Goal: Task Accomplishment & Management: Manage account settings

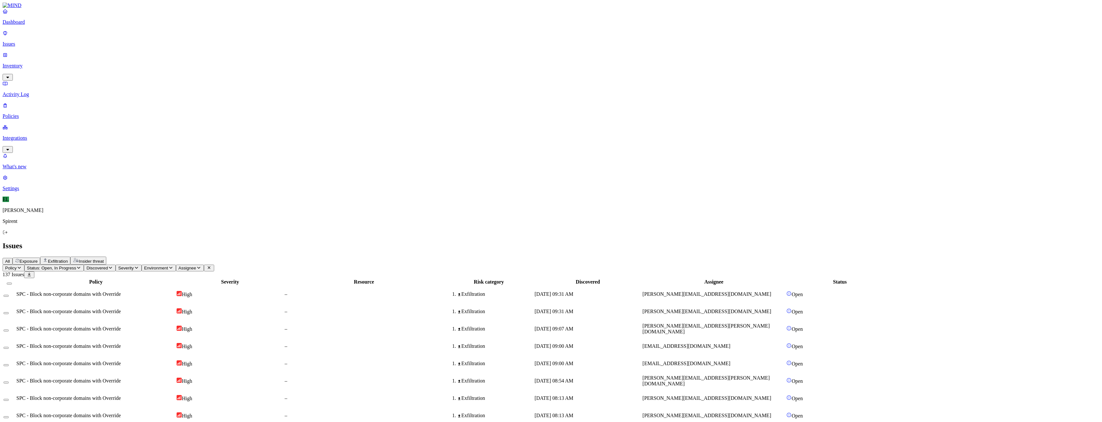
click at [45, 113] on p "Policies" at bounding box center [551, 116] width 1097 height 6
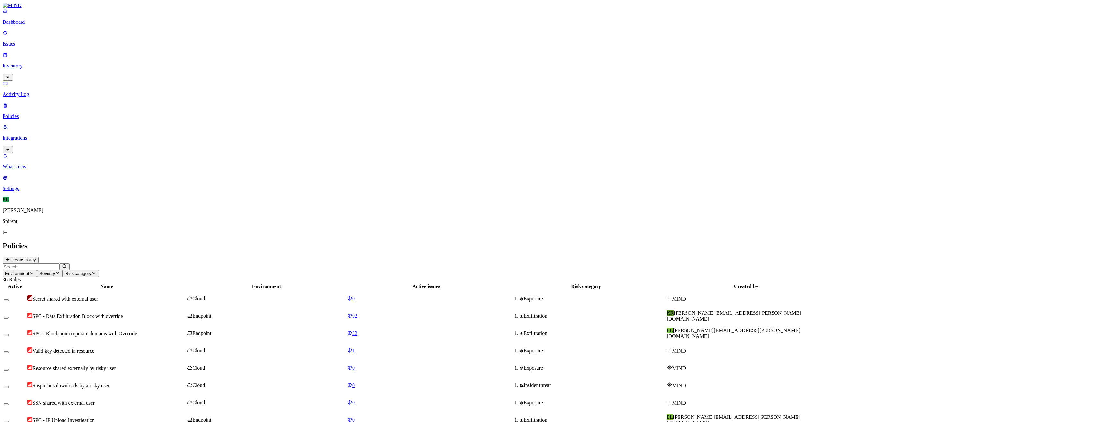
click at [32, 63] on p "Inventory" at bounding box center [551, 66] width 1097 height 6
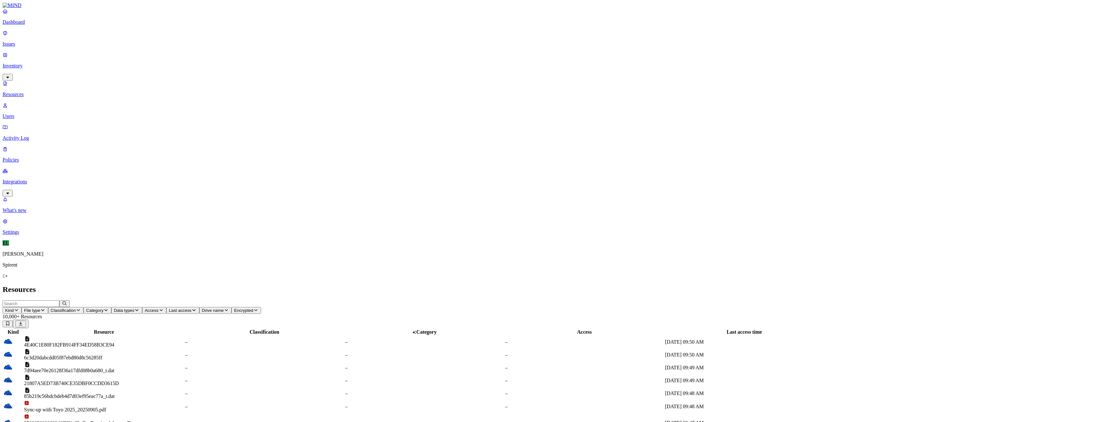
click at [21, 43] on link "Issues" at bounding box center [551, 38] width 1097 height 17
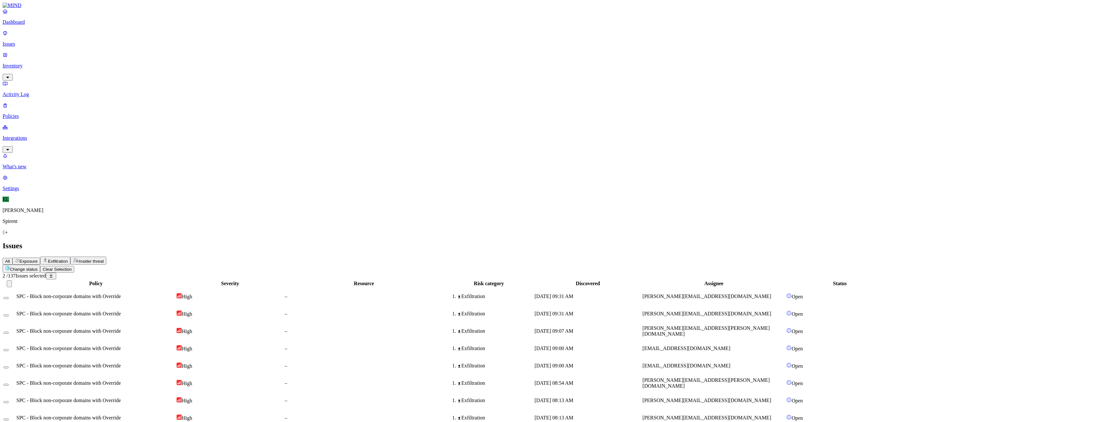
type button "on"
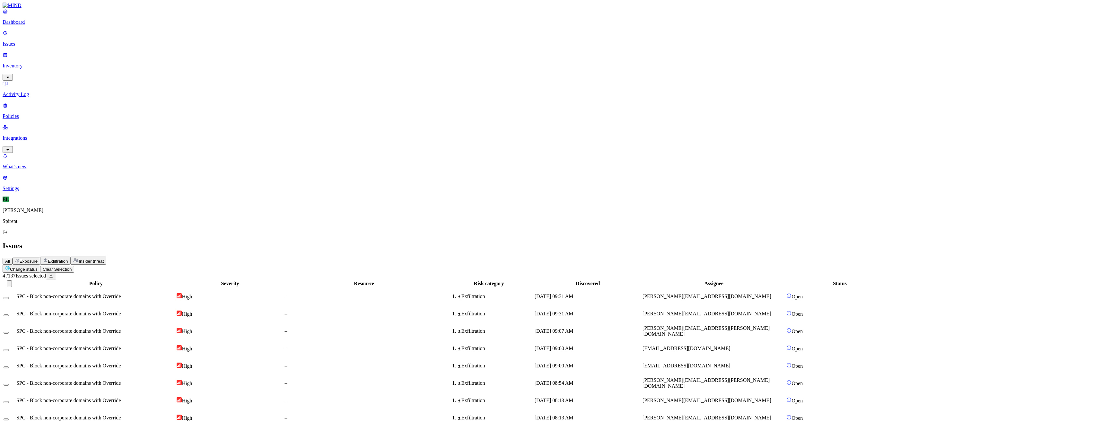
type button "on"
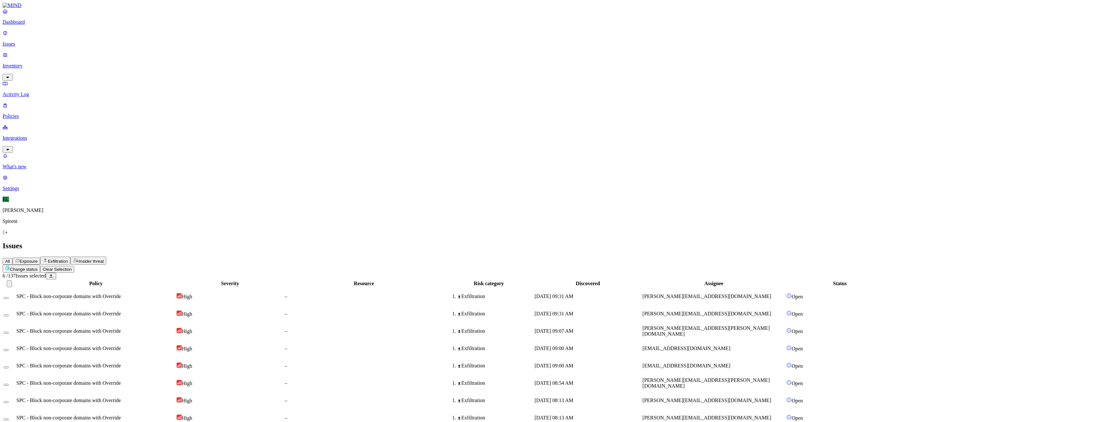
type button "on"
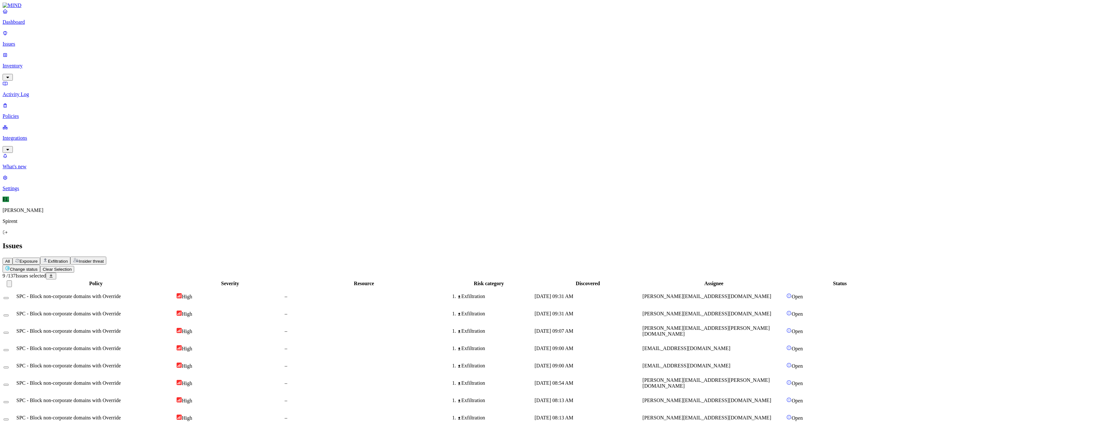
type button "on"
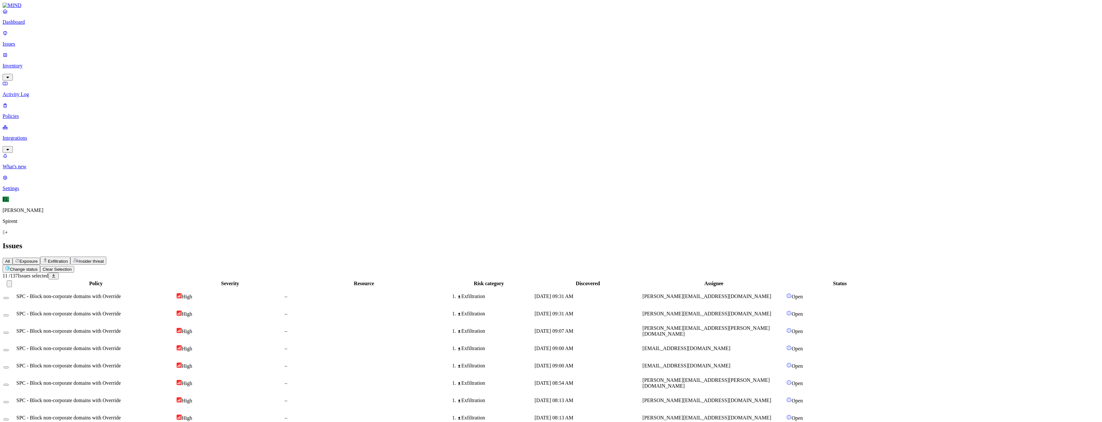
type button "on"
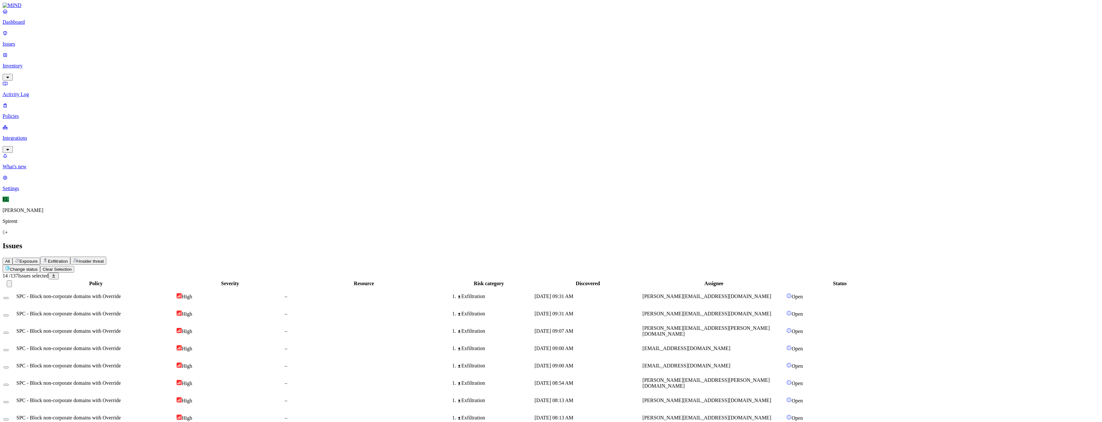
type button "on"
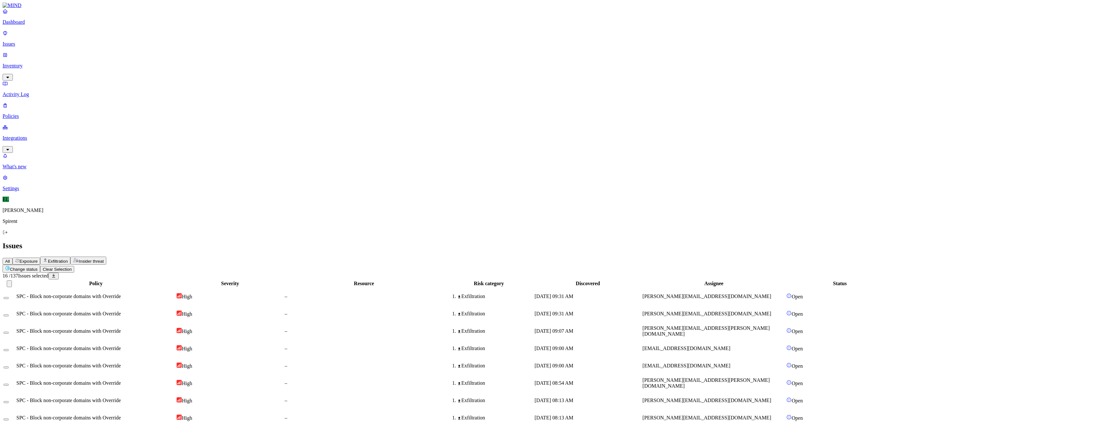
type button "on"
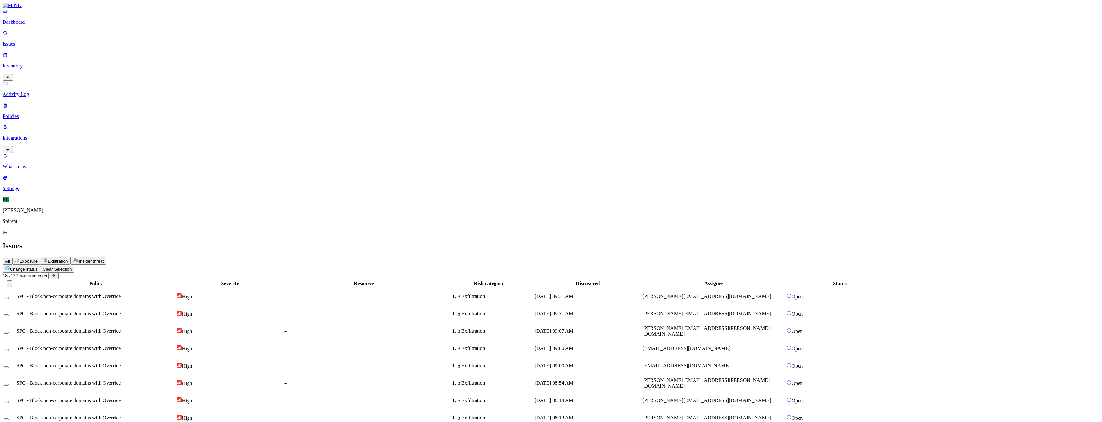
type button "on"
click at [99, 39] on html "Dashboard Issues Inventory Activity Log Policies Integrations What's new 1 Sett…" at bounding box center [551, 417] width 1102 height 834
click at [110, 65] on button "Resolved" at bounding box center [121, 55] width 23 height 22
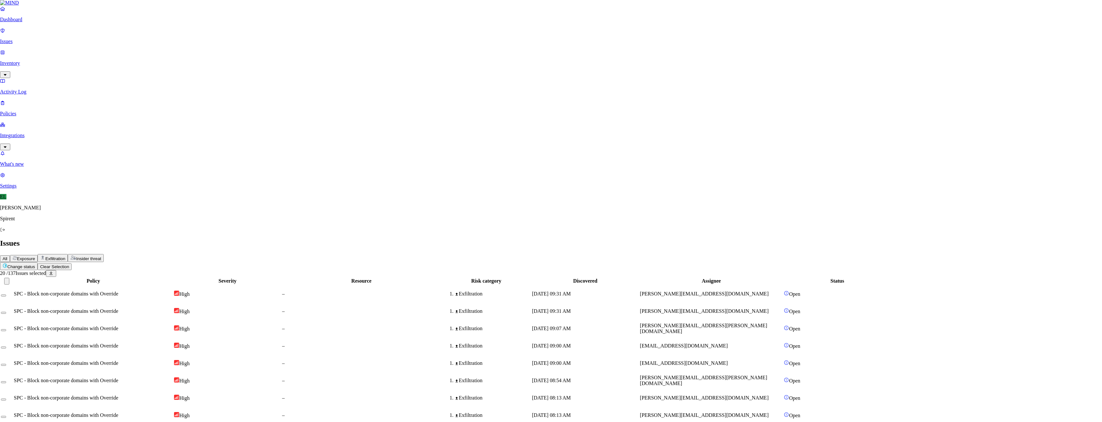
select select "Custom Reason"
type textarea "Personal whatsApp chats"
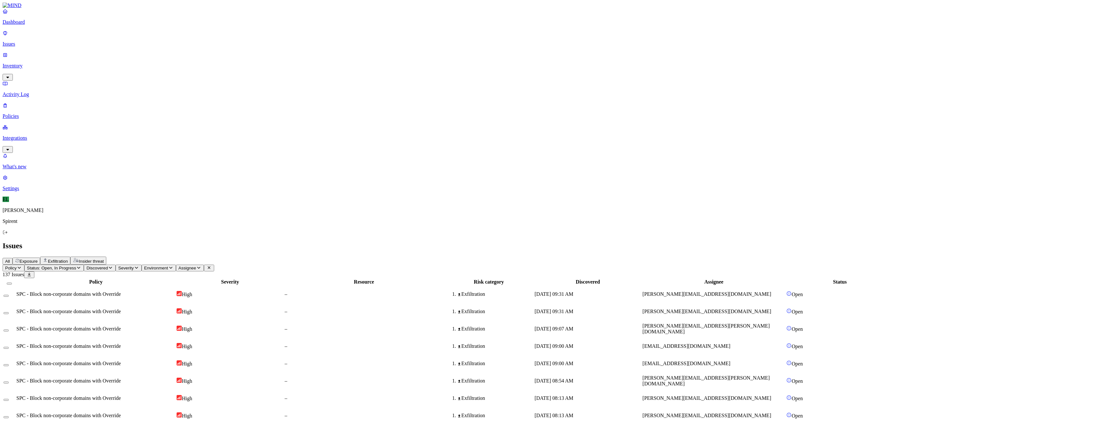
type button "on"
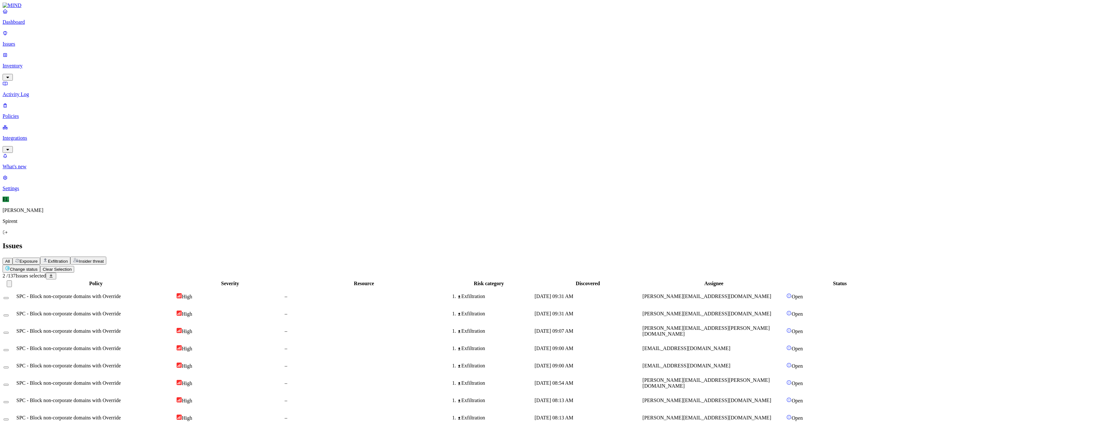
type button "on"
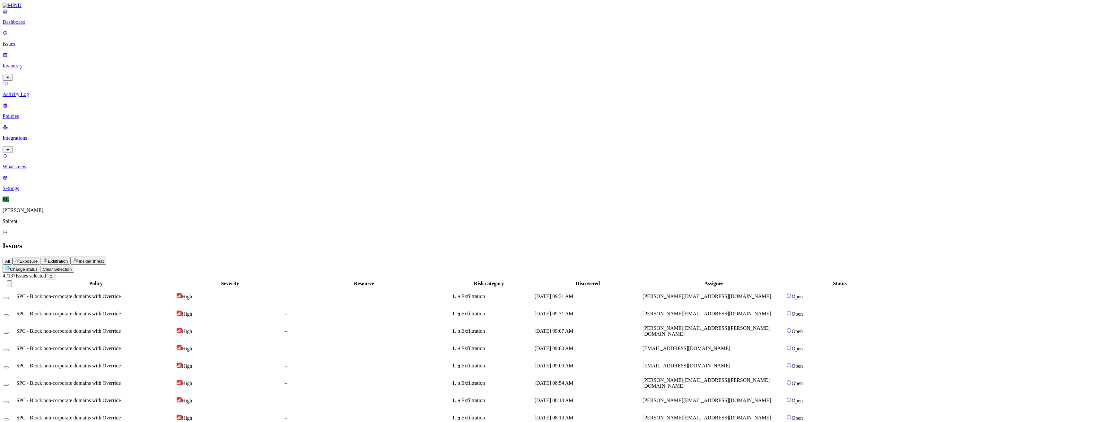
type button "on"
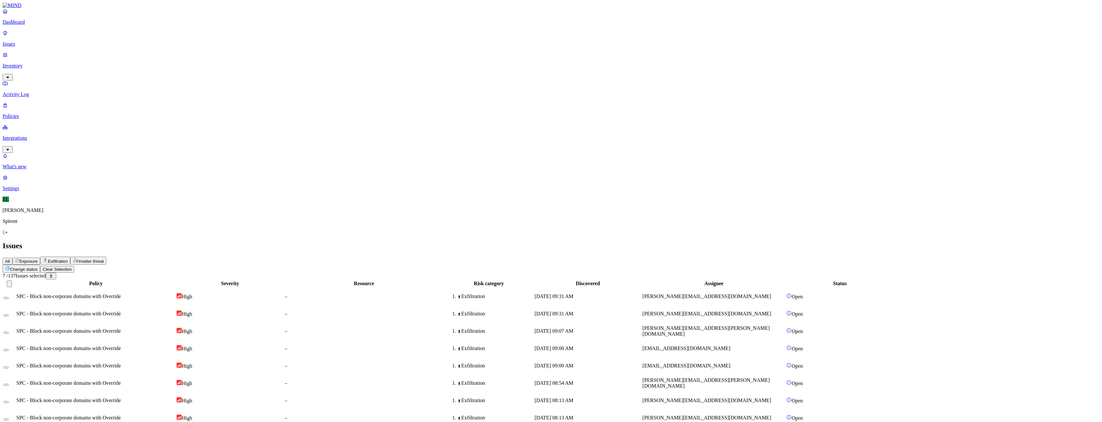
drag, startPoint x: 87, startPoint y: 230, endPoint x: 86, endPoint y: 233, distance: 3.9
type button "on"
drag, startPoint x: 86, startPoint y: 233, endPoint x: 87, endPoint y: 228, distance: 5.2
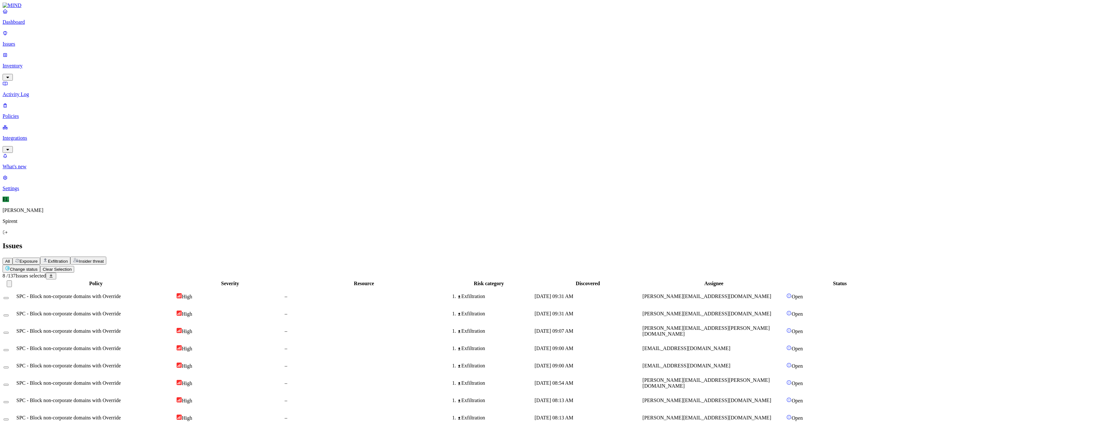
type button "on"
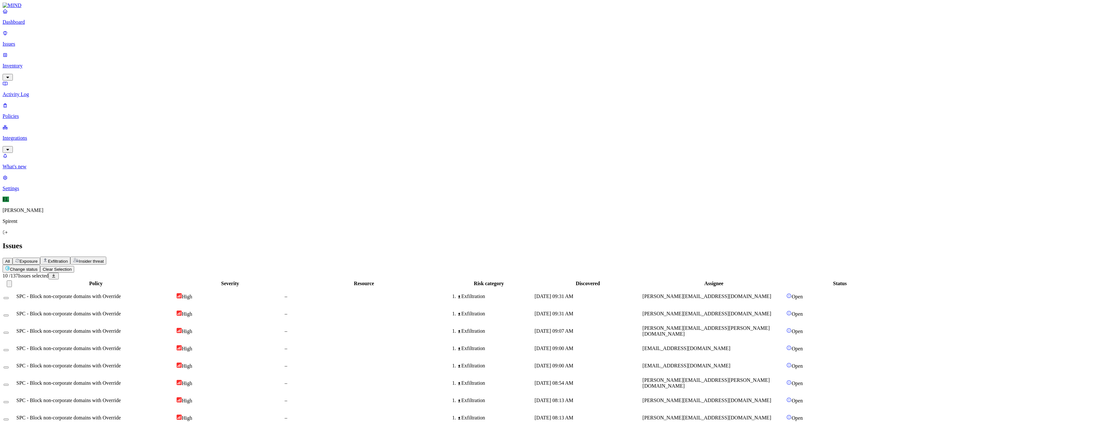
type button "on"
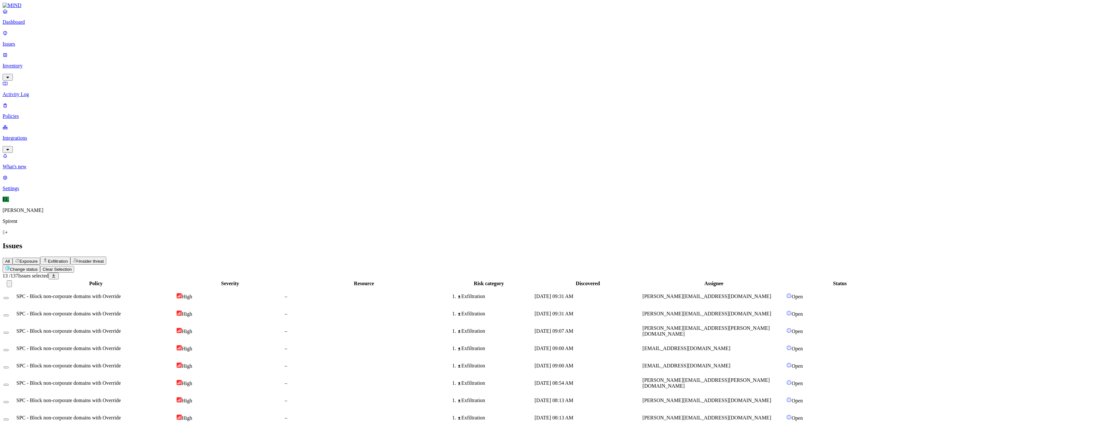
type button "on"
drag, startPoint x: 86, startPoint y: 328, endPoint x: 88, endPoint y: 336, distance: 8.0
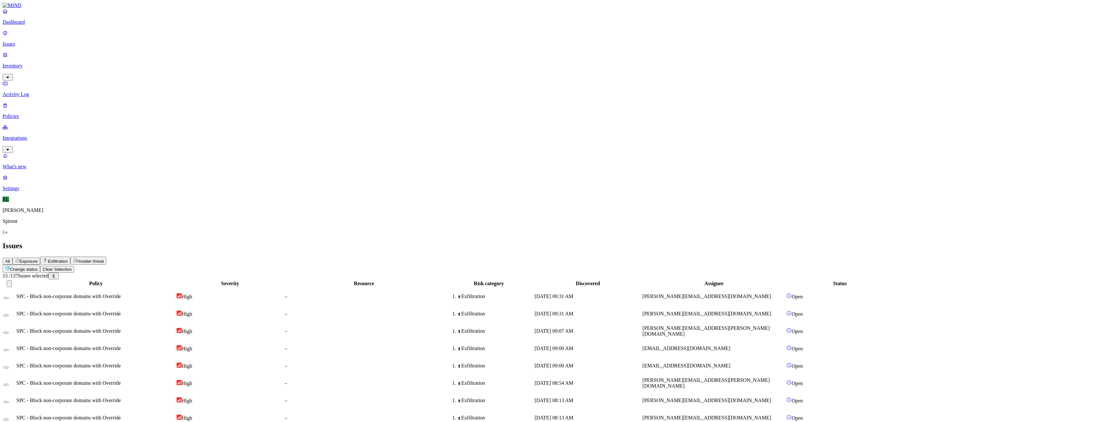
type button "on"
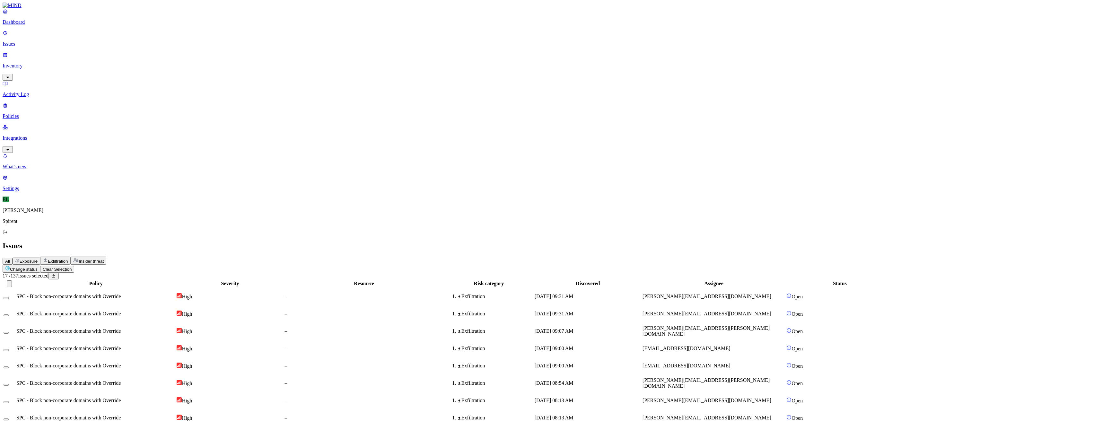
drag, startPoint x: 87, startPoint y: 370, endPoint x: 87, endPoint y: 375, distance: 5.5
type button "on"
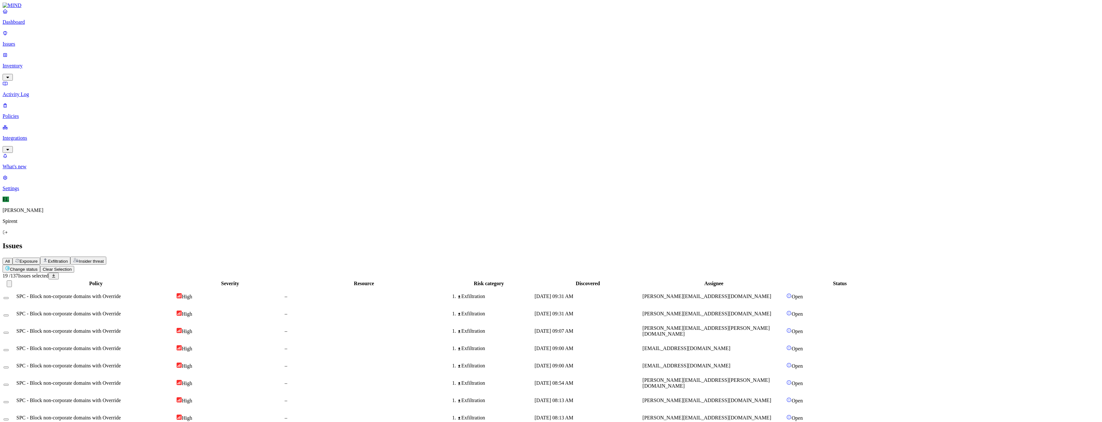
click at [102, 39] on html "Dashboard Issues Inventory Activity Log Policies Integrations What's new 1 Sett…" at bounding box center [551, 418] width 1102 height 836
click at [110, 65] on button "Resolved" at bounding box center [121, 55] width 23 height 22
select select "Custom Reason"
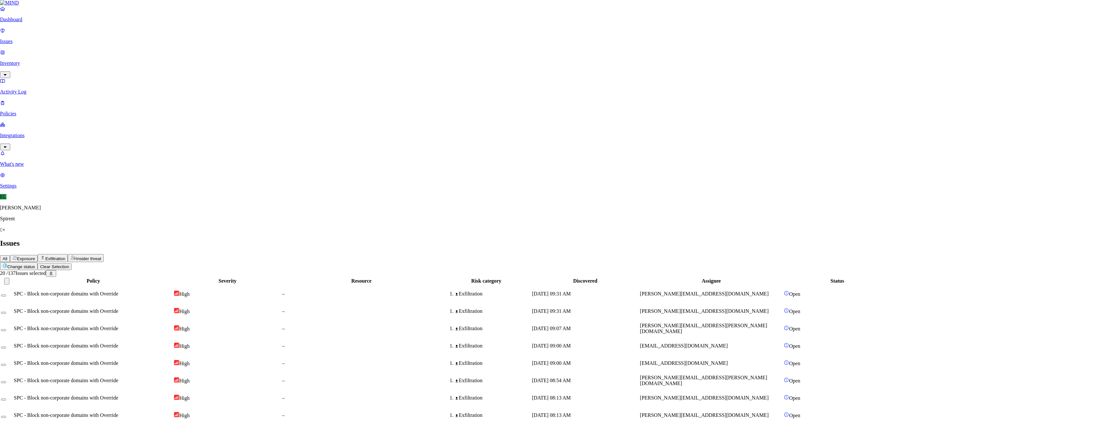
type textarea "Text"
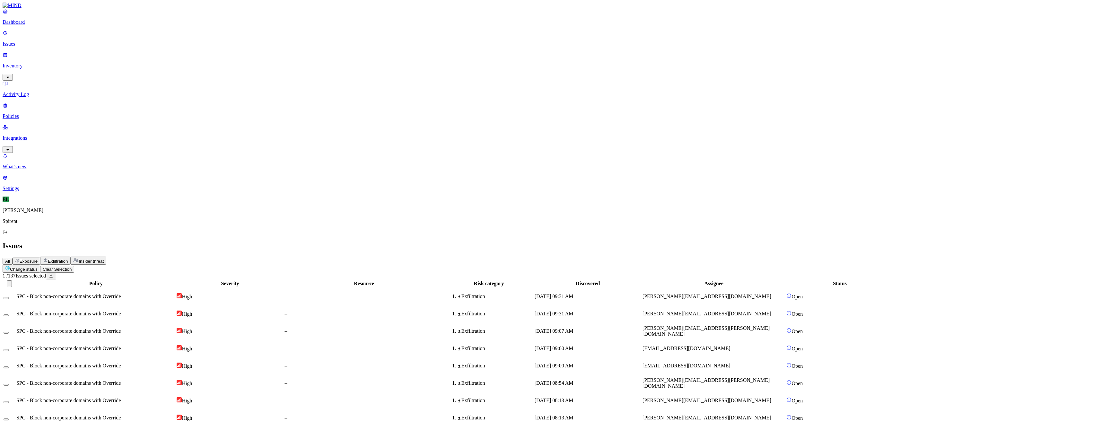
drag, startPoint x: 88, startPoint y: 176, endPoint x: 87, endPoint y: 181, distance: 5.2
drag, startPoint x: 87, startPoint y: 189, endPoint x: 86, endPoint y: 195, distance: 5.8
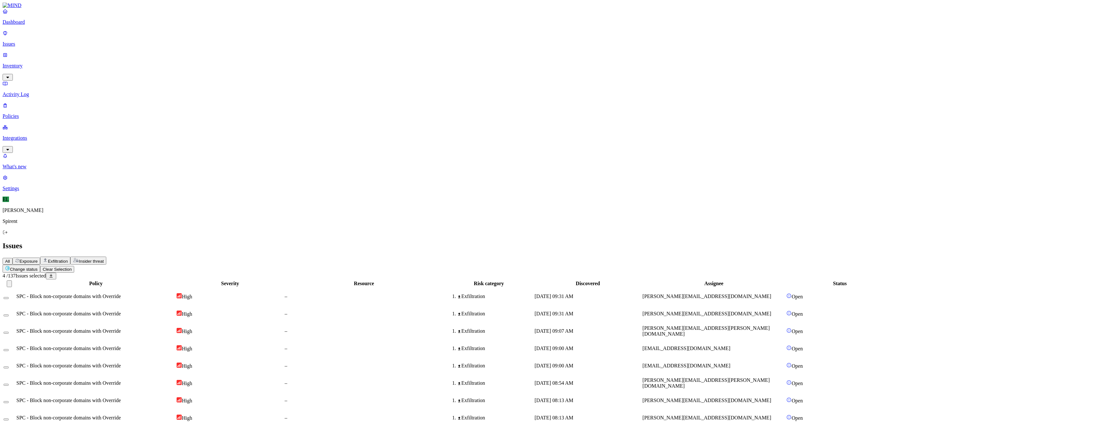
drag, startPoint x: 87, startPoint y: 226, endPoint x: 95, endPoint y: 230, distance: 8.9
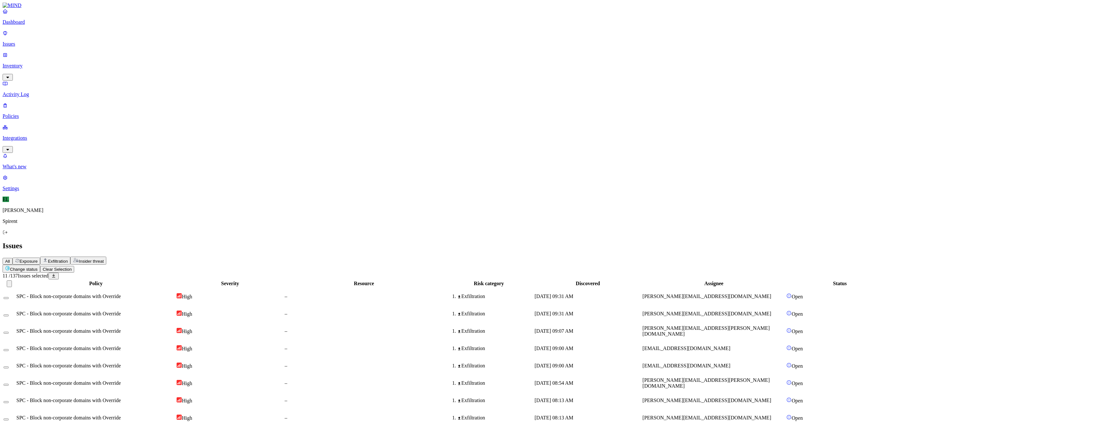
drag, startPoint x: 87, startPoint y: 303, endPoint x: 87, endPoint y: 313, distance: 9.6
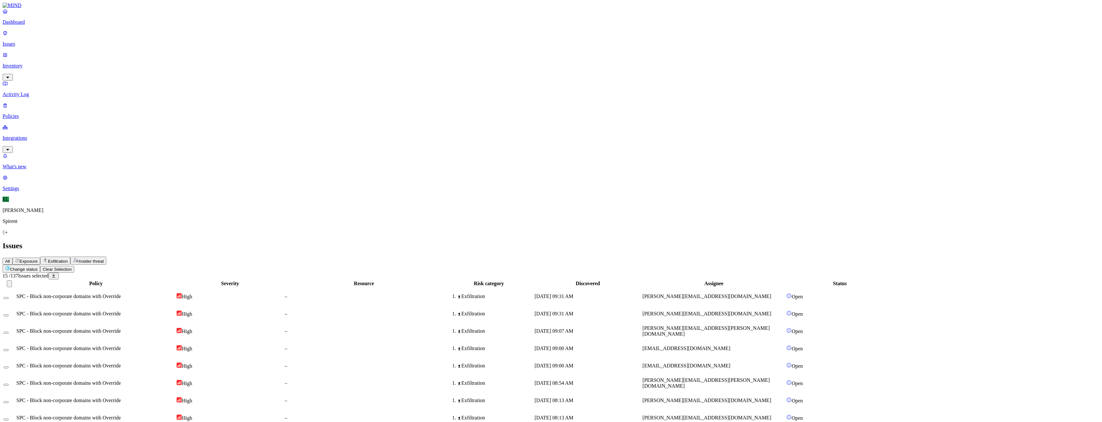
click at [40, 265] on button "Change status" at bounding box center [22, 269] width 38 height 8
click at [110, 65] on button "Resolved" at bounding box center [121, 55] width 23 height 22
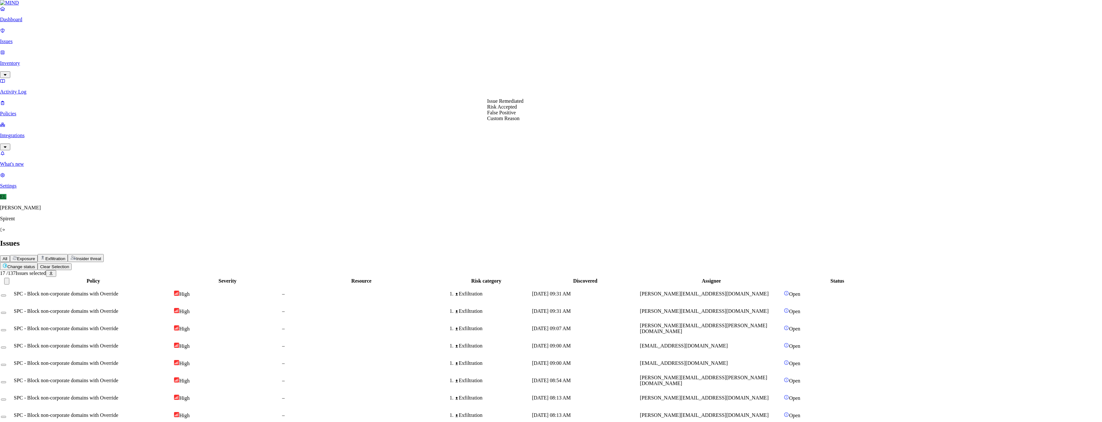
select select "Custom Reason"
type textarea "Text"
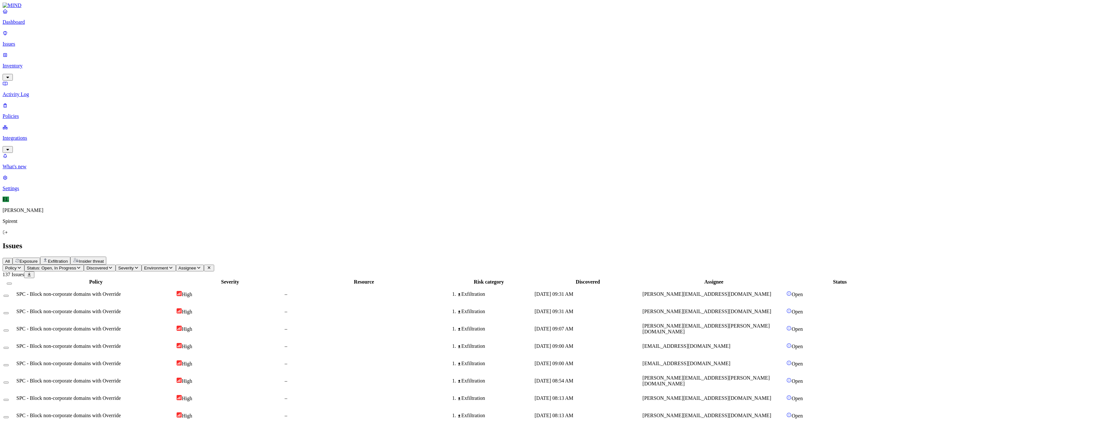
scroll to position [42, 0]
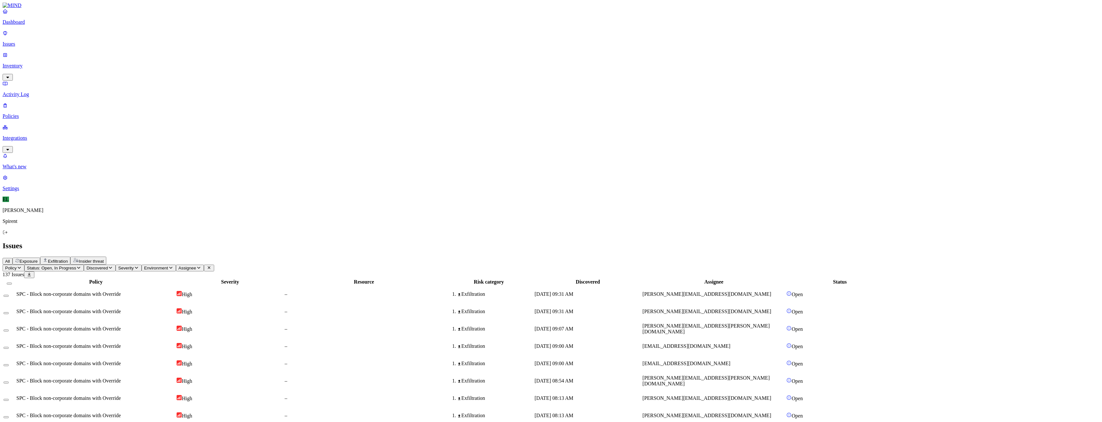
click at [93, 39] on html "Dashboard Issues Inventory Activity Log Policies Integrations What's new 1 Sett…" at bounding box center [551, 417] width 1102 height 834
click at [112, 60] on p "Resolved" at bounding box center [121, 57] width 18 height 5
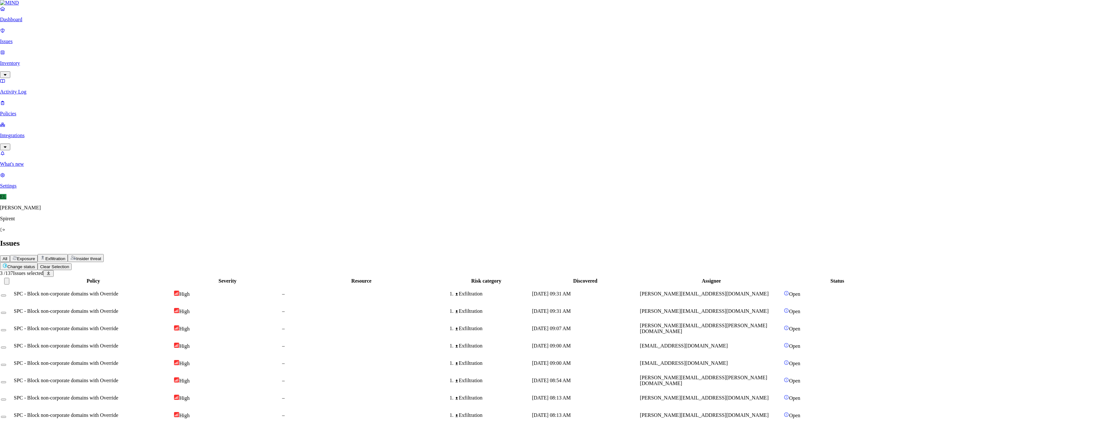
select select "Custom Reason"
type textarea "Personal"
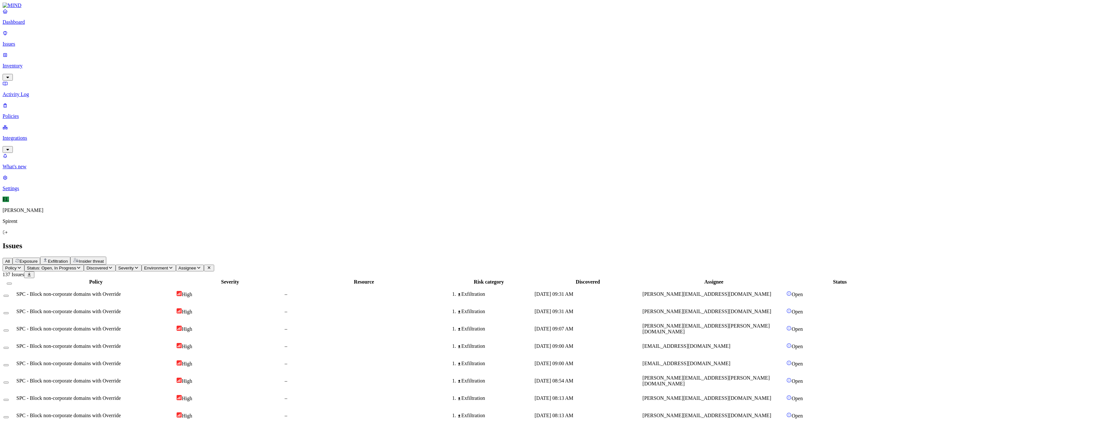
drag, startPoint x: 88, startPoint y: 393, endPoint x: 89, endPoint y: 375, distance: 17.7
click at [109, 38] on html "Dashboard Issues Inventory Activity Log Policies Integrations What's new 1 Sett…" at bounding box center [551, 417] width 1102 height 834
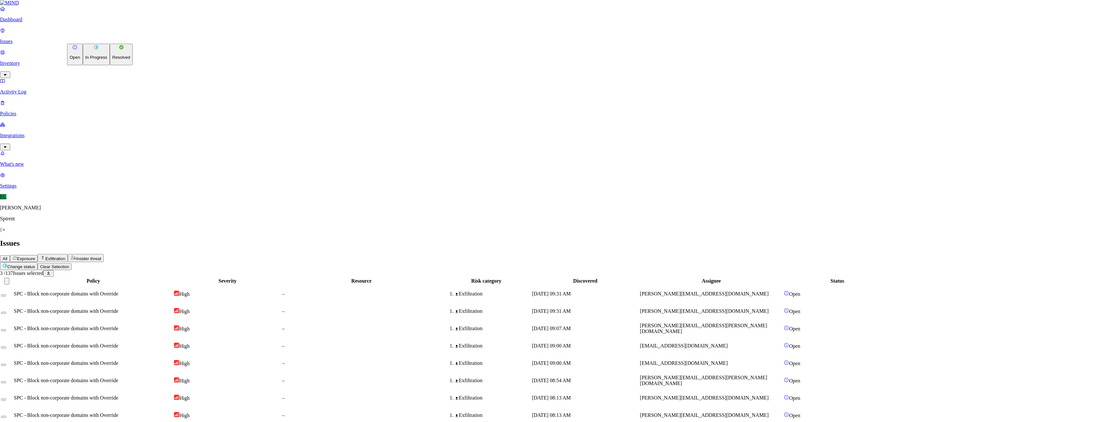
click at [110, 65] on button "Resolved" at bounding box center [121, 55] width 23 height 22
select select "Custom Reason"
drag, startPoint x: 516, startPoint y: 142, endPoint x: 514, endPoint y: 130, distance: 11.5
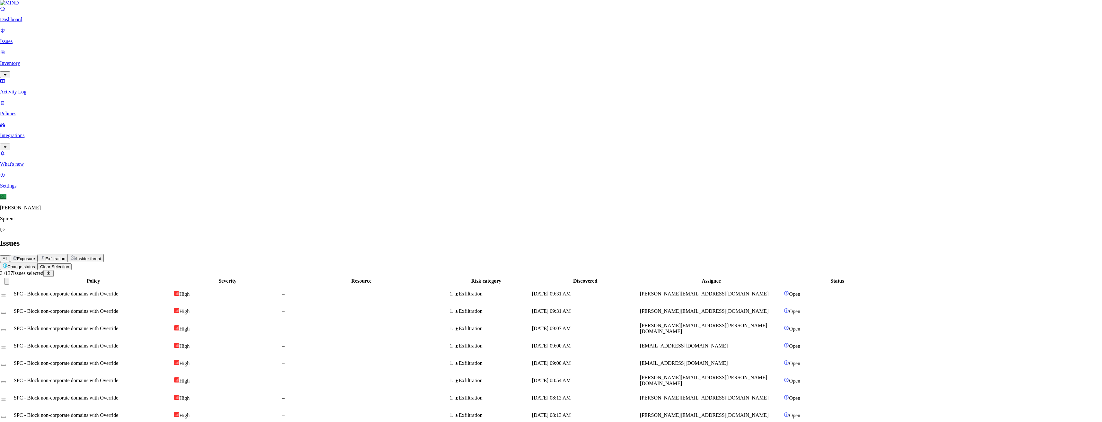
type textarea "Personal"
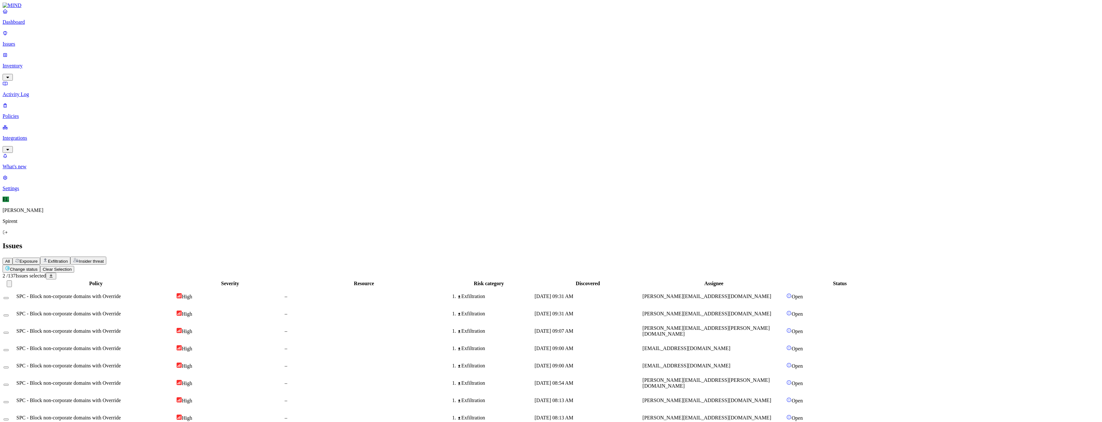
click at [101, 40] on html "Dashboard Issues Inventory Activity Log Policies Integrations What's new 1 Sett…" at bounding box center [551, 417] width 1102 height 834
click at [110, 65] on button "Resolved" at bounding box center [121, 55] width 23 height 22
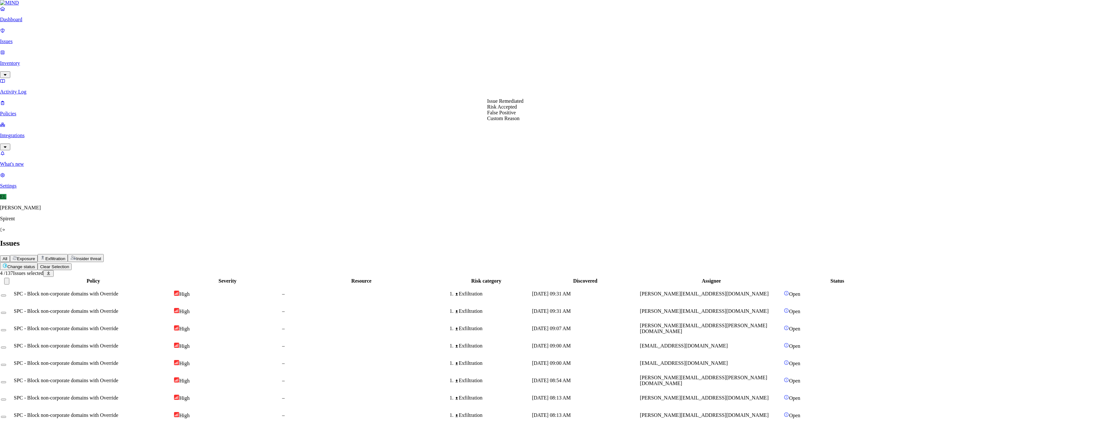
select select "Risk Accepted"
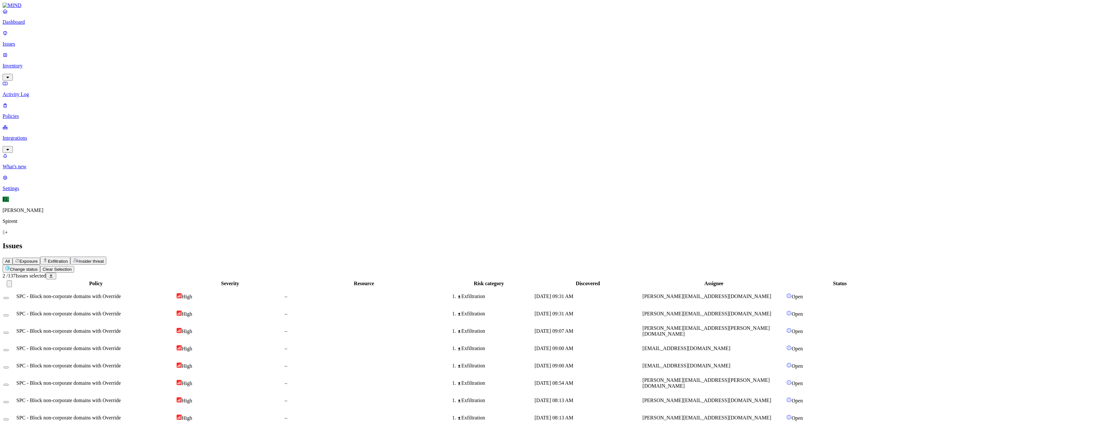
click at [98, 39] on html "Dashboard Issues Inventory Activity Log Policies Integrations What's new 1 Sett…" at bounding box center [551, 418] width 1102 height 836
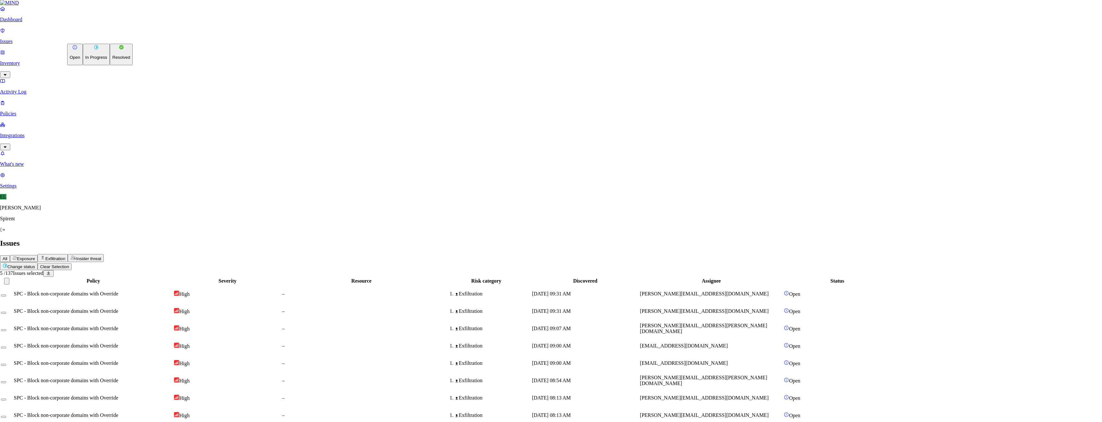
click at [112, 60] on p "Resolved" at bounding box center [121, 57] width 18 height 5
select select "Custom Reason"
type textarea "Personal"
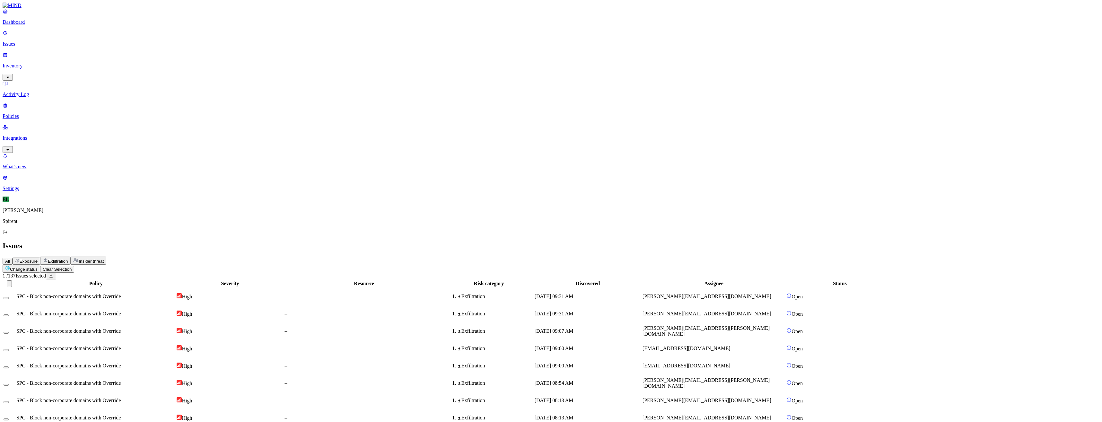
type button "on"
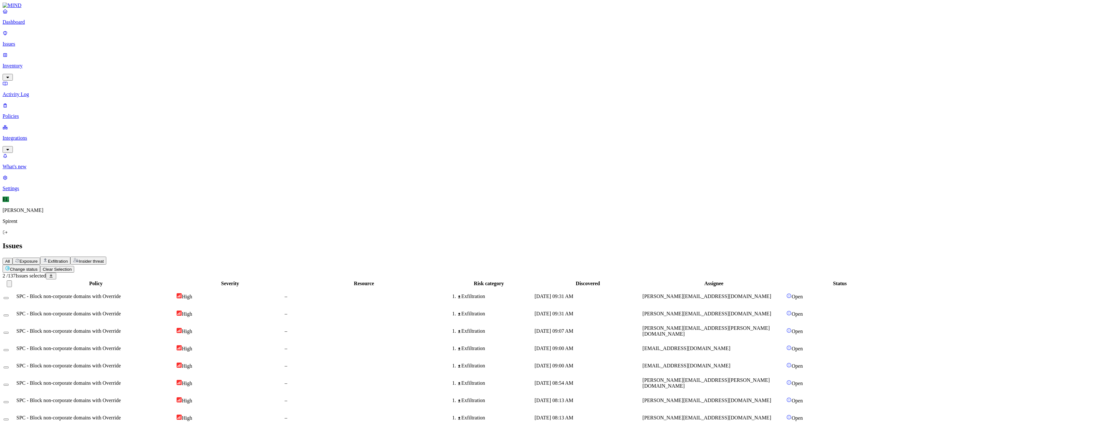
drag, startPoint x: 87, startPoint y: 378, endPoint x: 89, endPoint y: 368, distance: 10.0
type button "on"
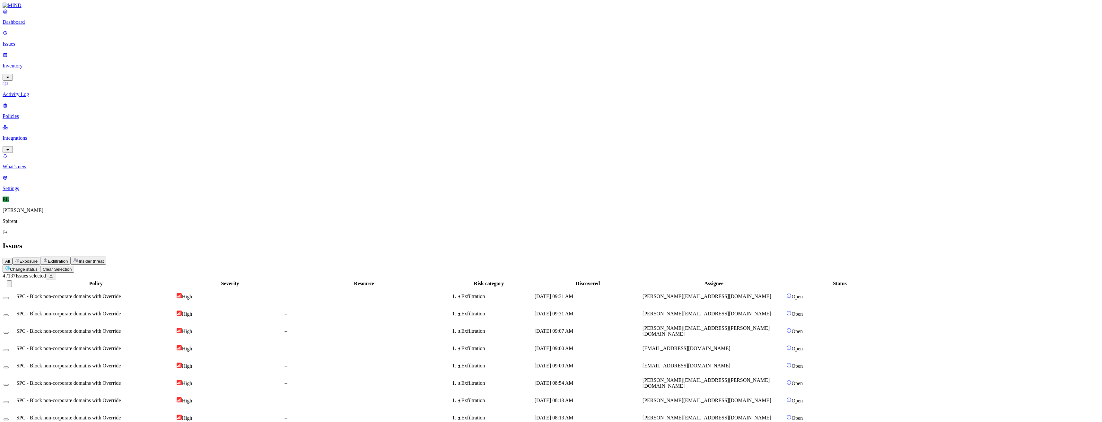
click at [98, 39] on html "Dashboard Issues Inventory Activity Log Policies Integrations What's new 1 Sett…" at bounding box center [551, 417] width 1102 height 834
click at [112, 60] on p "Resolved" at bounding box center [121, 57] width 18 height 5
select select "Custom Reason"
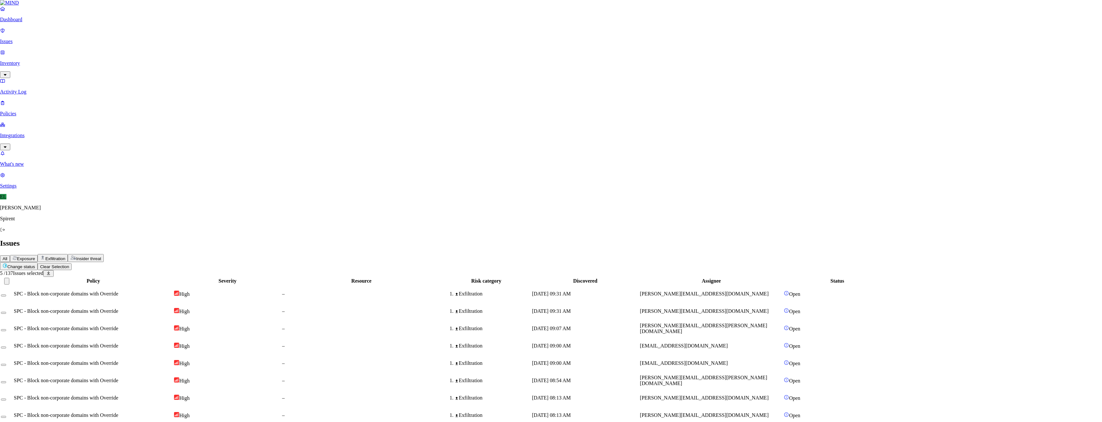
type textarea "Not sensitive"
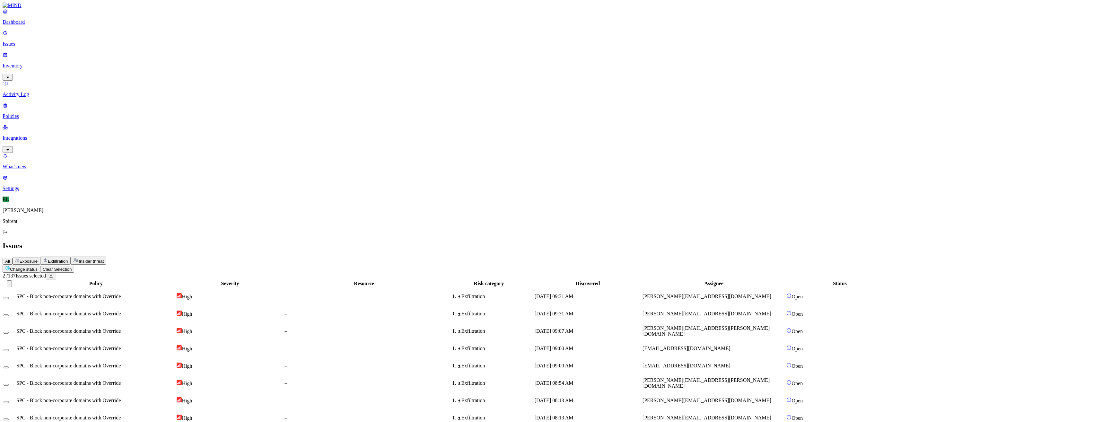
click at [38, 262] on button "Change status" at bounding box center [19, 266] width 38 height 8
click at [112, 60] on p "Resolved" at bounding box center [121, 57] width 18 height 5
select select "Custom Reason"
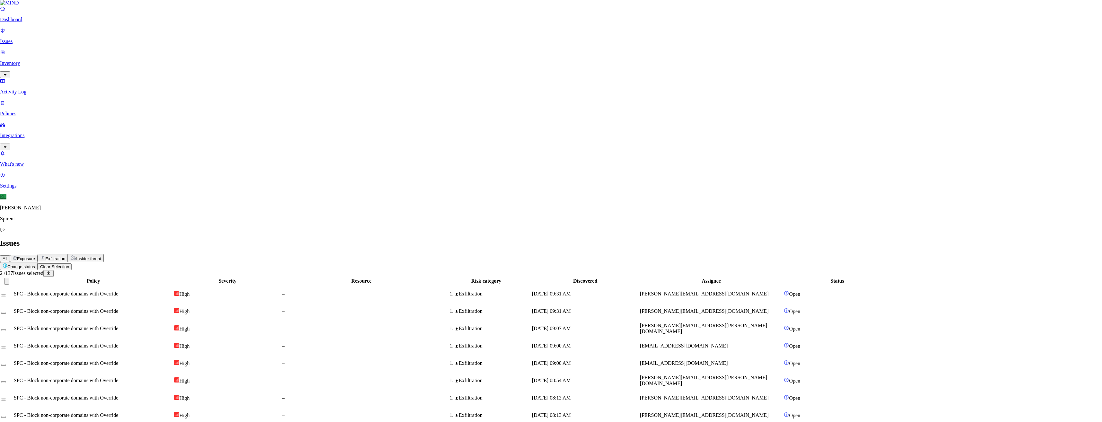
type textarea "Not sensitive"
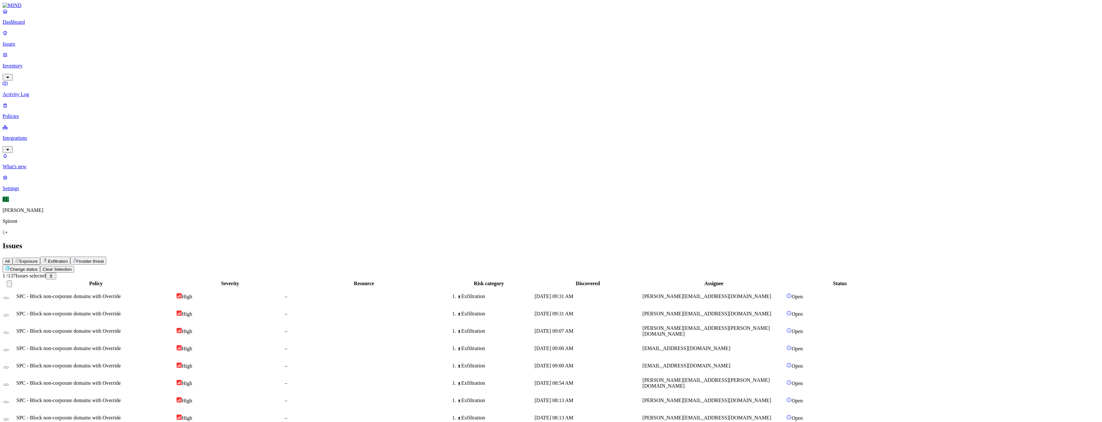
drag, startPoint x: 88, startPoint y: 383, endPoint x: 87, endPoint y: 389, distance: 6.1
click at [107, 36] on html "Dashboard Issues Inventory Activity Log Policies Integrations What's new 1 Sett…" at bounding box center [551, 417] width 1102 height 834
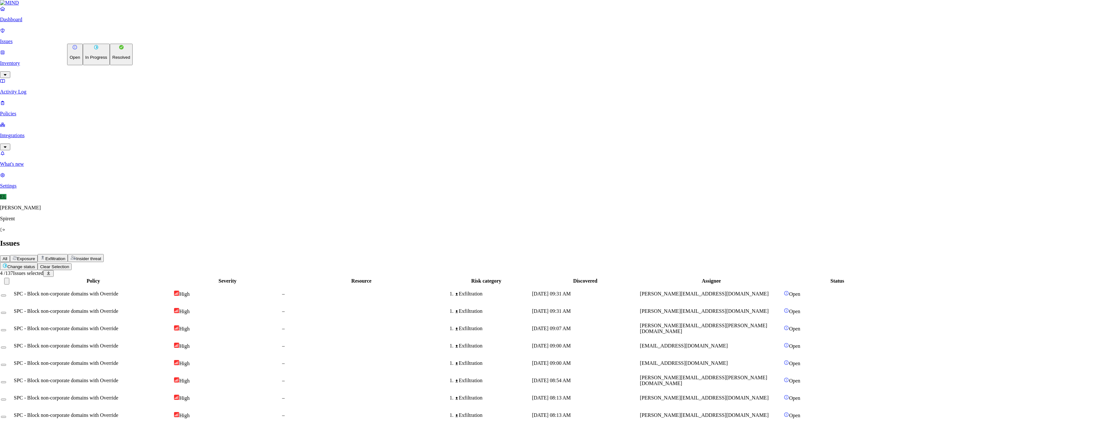
click at [110, 65] on button "Resolved" at bounding box center [121, 55] width 23 height 22
select select "Custom Reason"
type textarea "Text"
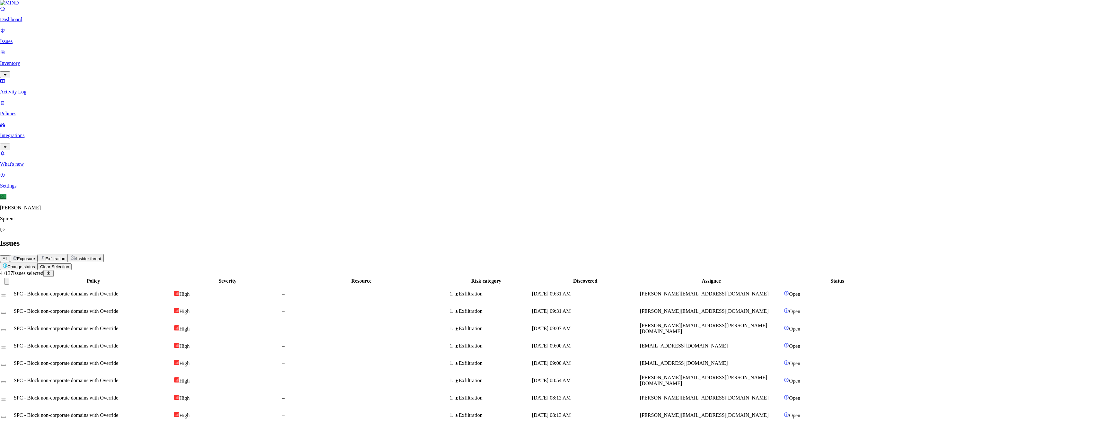
click at [106, 38] on html "Dashboard Issues Inventory Activity Log Policies Integrations What's new 1 Sett…" at bounding box center [551, 418] width 1102 height 836
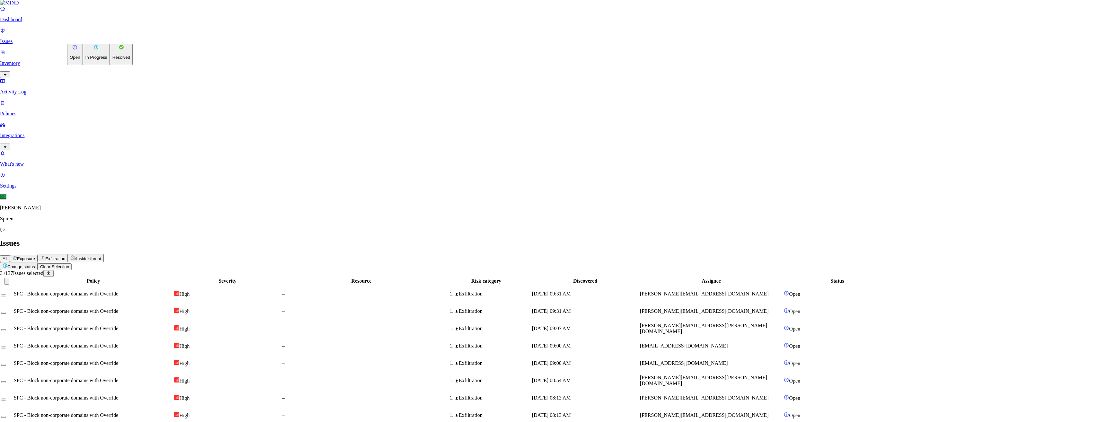
click at [110, 65] on button "Resolved" at bounding box center [121, 55] width 23 height 22
select select "Custom Reason"
type textarea "Text"
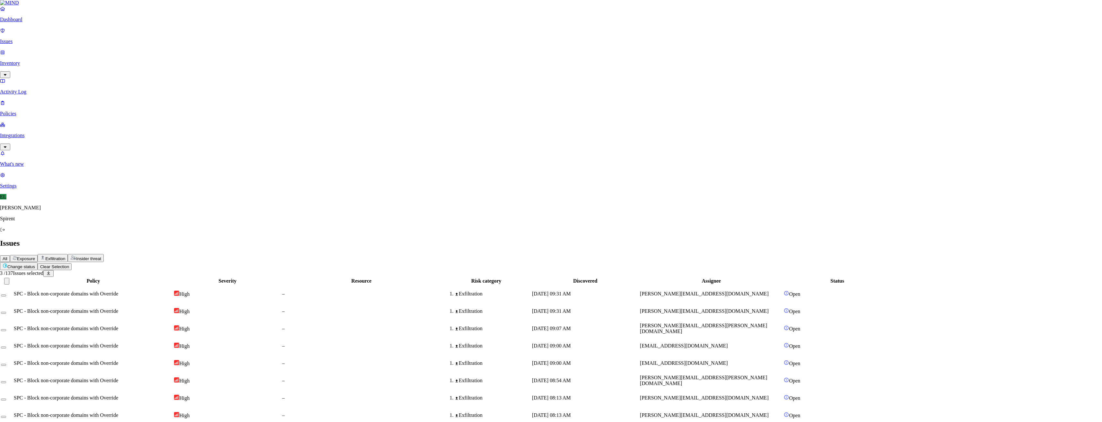
click at [92, 38] on html "Dashboard Issues Inventory Activity Log Policies Integrations What's new 1 Sett…" at bounding box center [551, 417] width 1102 height 834
click at [110, 65] on button "Resolved" at bounding box center [121, 55] width 23 height 22
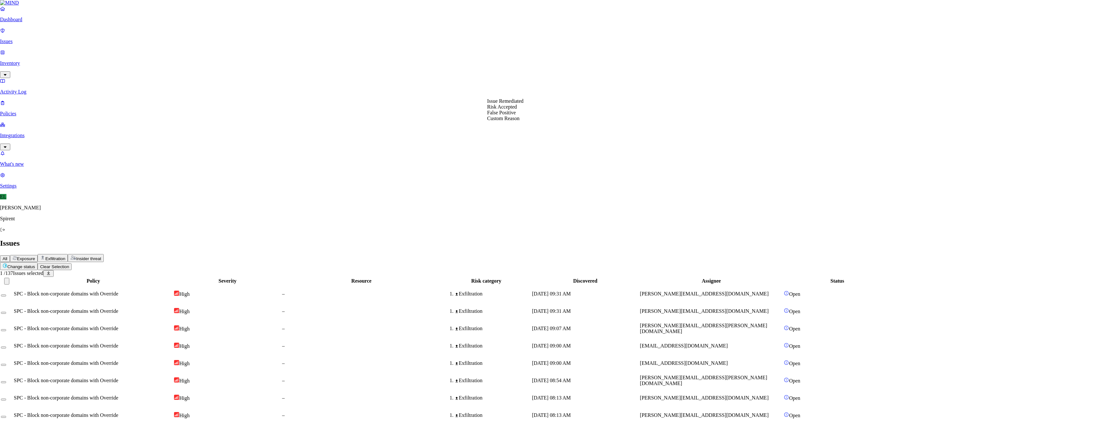
select select "Custom Reason"
type textarea "Not sensitive"
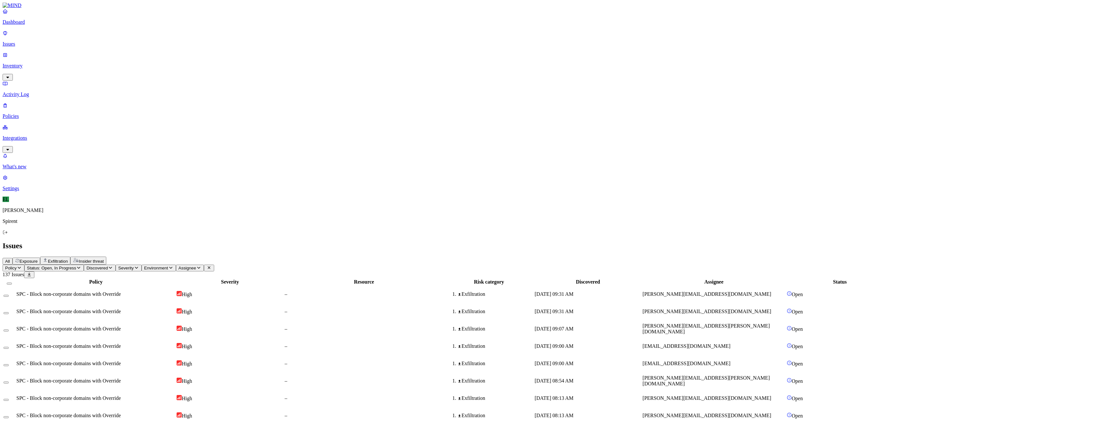
drag, startPoint x: 87, startPoint y: 371, endPoint x: 87, endPoint y: 375, distance: 4.8
click at [94, 39] on html "Dashboard Issues Inventory Activity Log Policies Integrations What's new 1 Sett…" at bounding box center [551, 417] width 1102 height 834
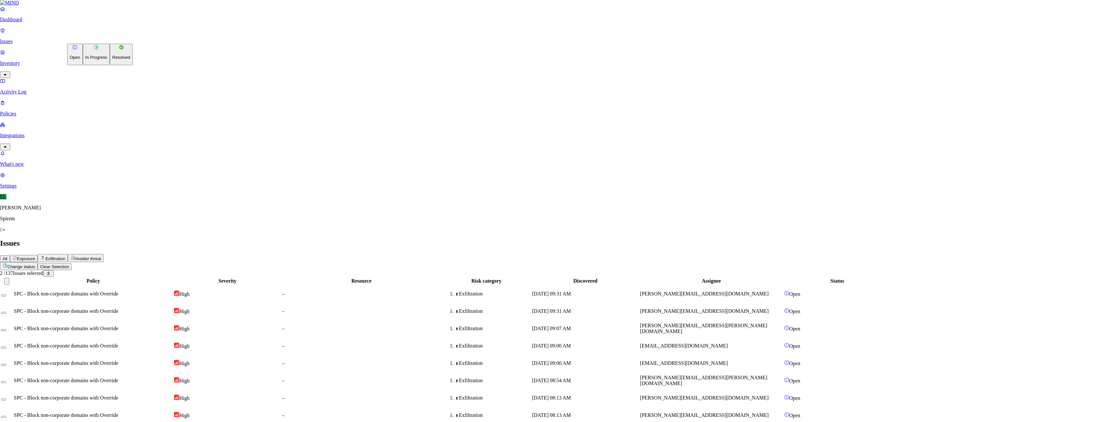
click at [110, 65] on button "Resolved" at bounding box center [121, 55] width 23 height 22
select select "Custom Reason"
type textarea "text"
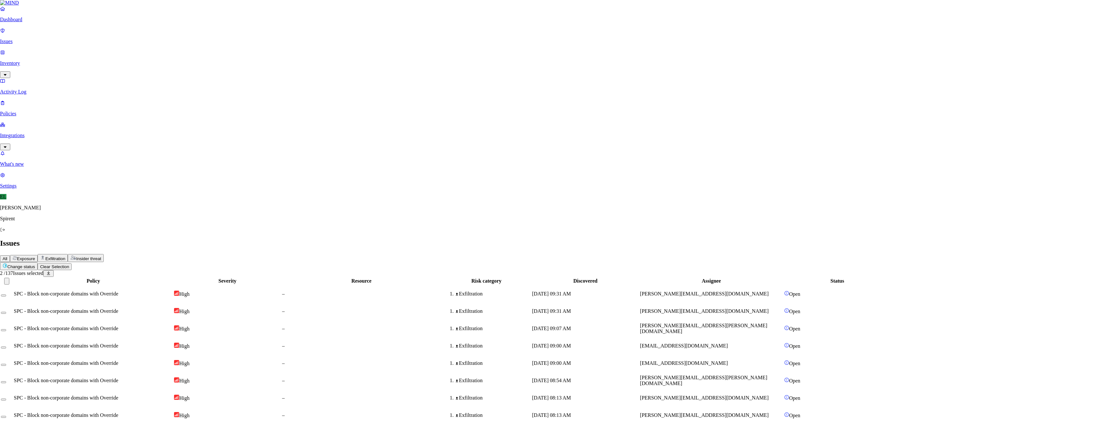
click at [92, 38] on html "Dashboard Issues Inventory Activity Log Policies Integrations What's new 1 Sett…" at bounding box center [551, 417] width 1102 height 834
click at [112, 60] on p "Resolved" at bounding box center [121, 57] width 18 height 5
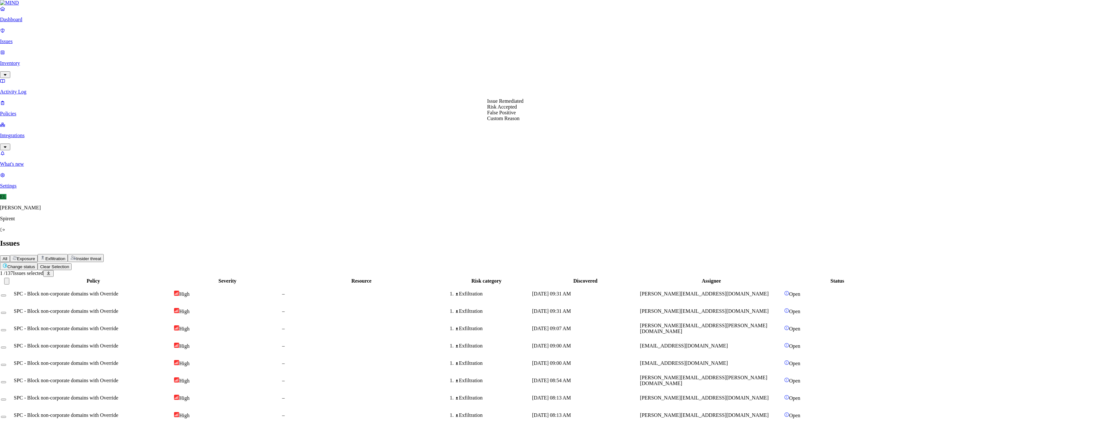
select select "Custom Reason"
type textarea "Personal"
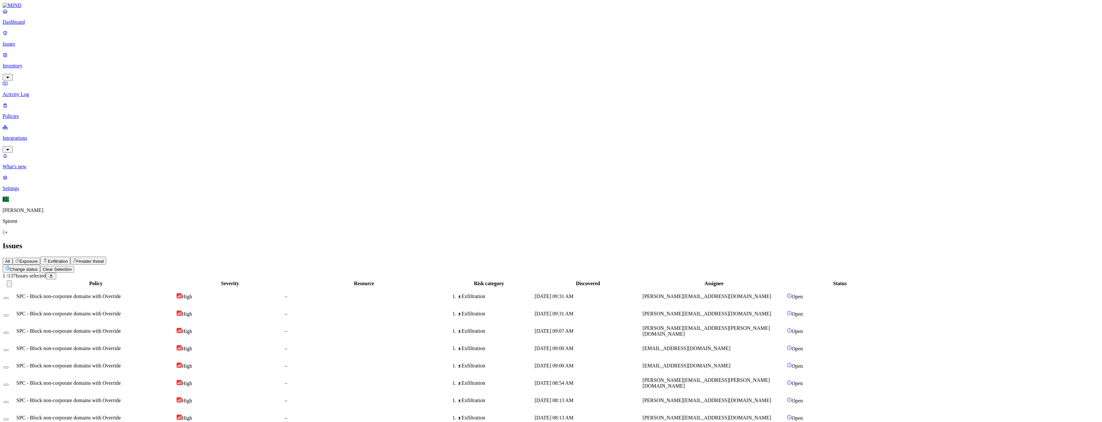
type button "on"
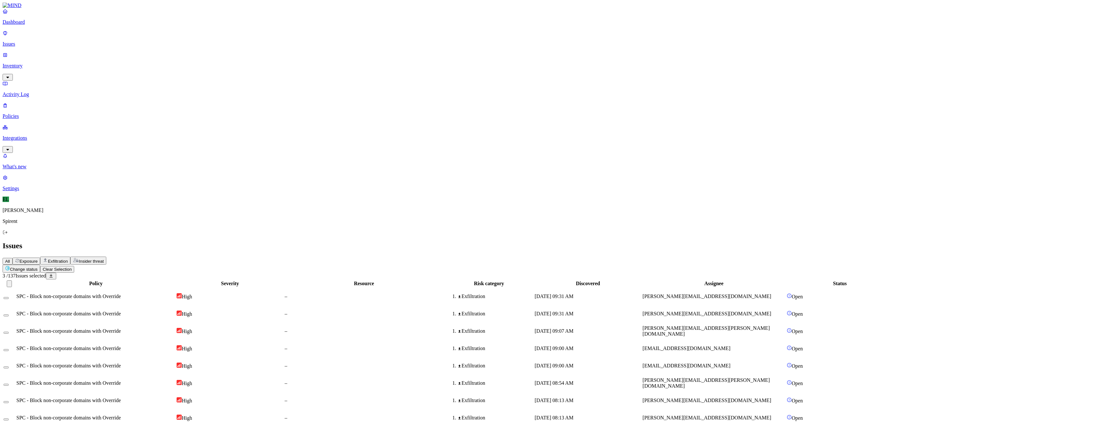
drag, startPoint x: 87, startPoint y: 253, endPoint x: 88, endPoint y: 263, distance: 10.4
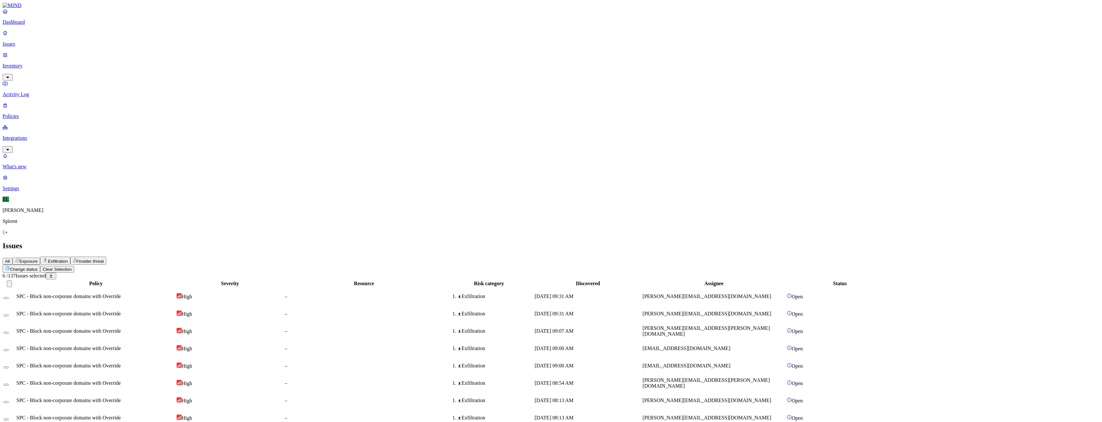
click at [38, 262] on button "Change status" at bounding box center [19, 266] width 38 height 8
click at [112, 60] on p "Resolved" at bounding box center [121, 57] width 18 height 5
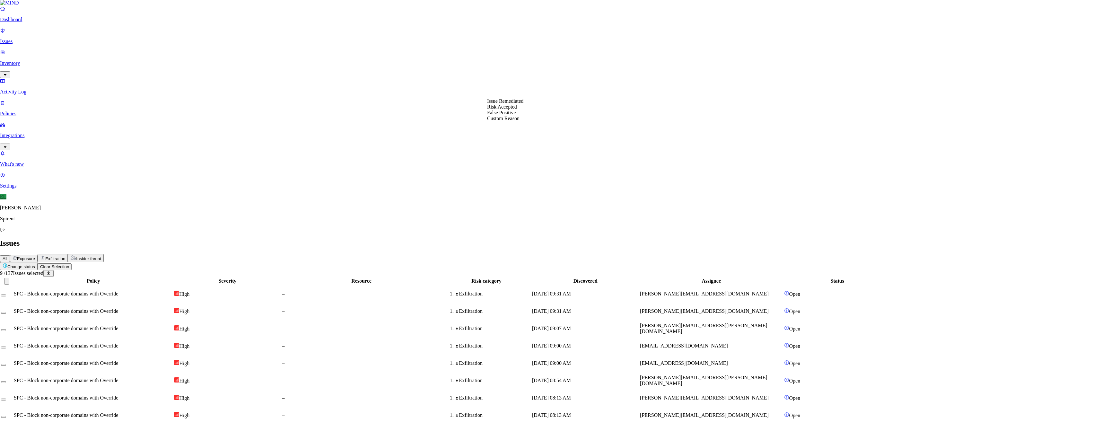
select select "Custom Reason"
drag, startPoint x: 493, startPoint y: 117, endPoint x: 489, endPoint y: 117, distance: 3.9
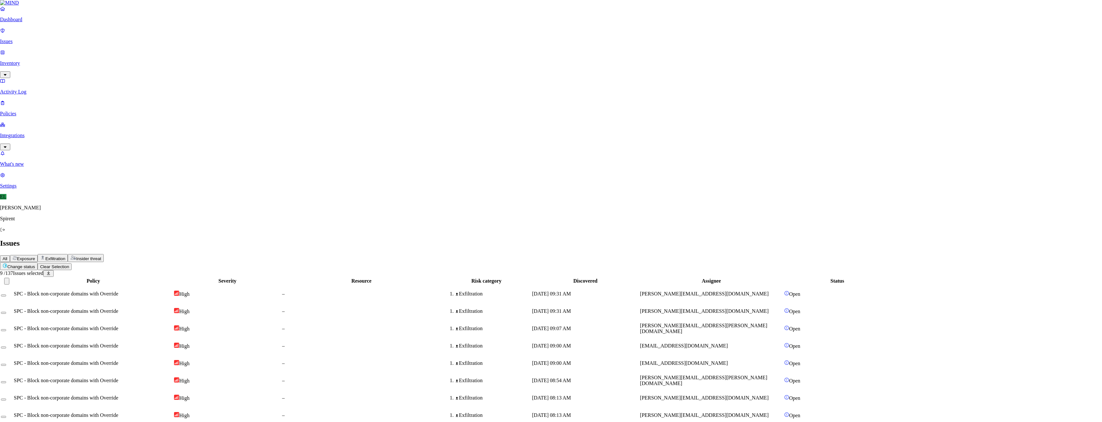
type textarea "Documentation"
click at [744, 395] on span "[PERSON_NAME][EMAIL_ADDRESS][DOMAIN_NAME]" at bounding box center [707, 397] width 129 height 5
click at [105, 413] on span "SPC - Block non-corporate domains with Override" at bounding box center [68, 415] width 104 height 5
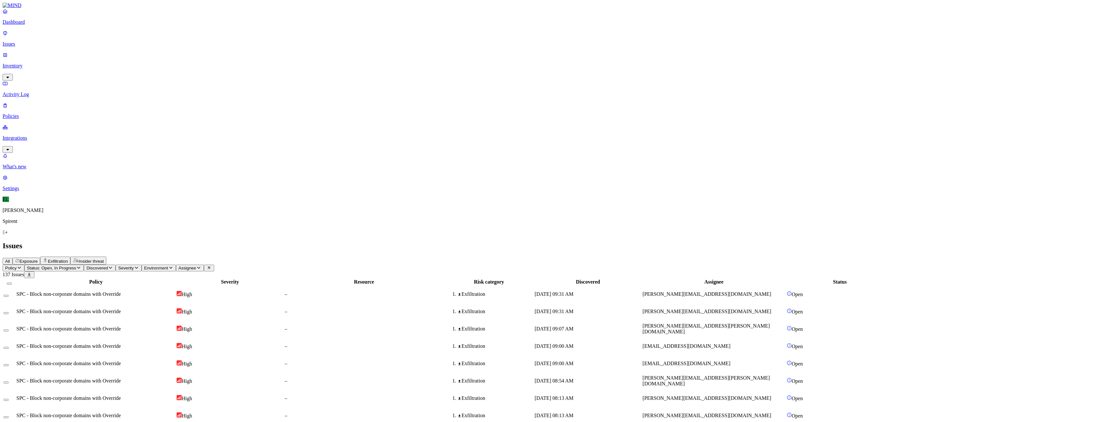
click at [9, 399] on button "Select row" at bounding box center [6, 400] width 5 height 2
click at [9, 418] on button "Select row" at bounding box center [6, 419] width 5 height 2
click at [104, 38] on html "Dashboard Issues Inventory Activity Log Policies Integrations What's new 1 Sett…" at bounding box center [551, 417] width 1102 height 834
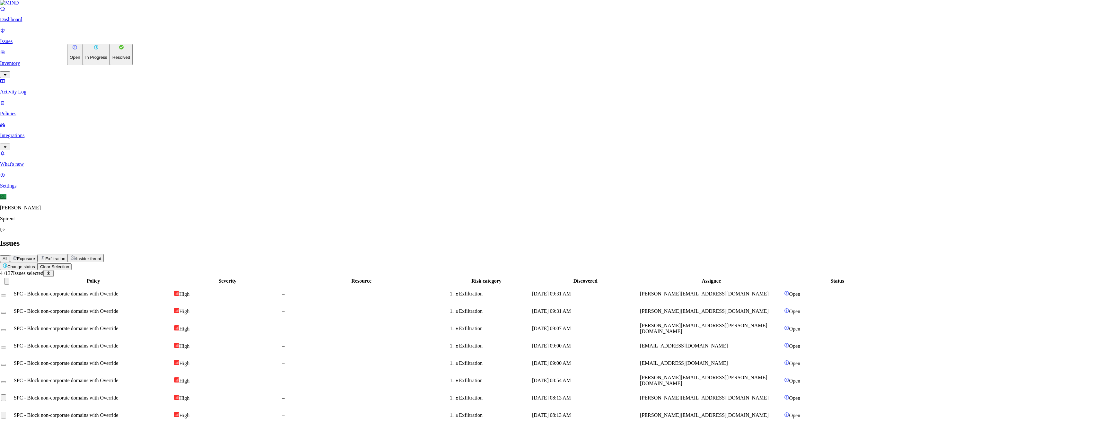
click at [110, 65] on button "Resolved" at bounding box center [121, 55] width 23 height 22
select select "Custom Reason"
type textarea "Not sensitive"
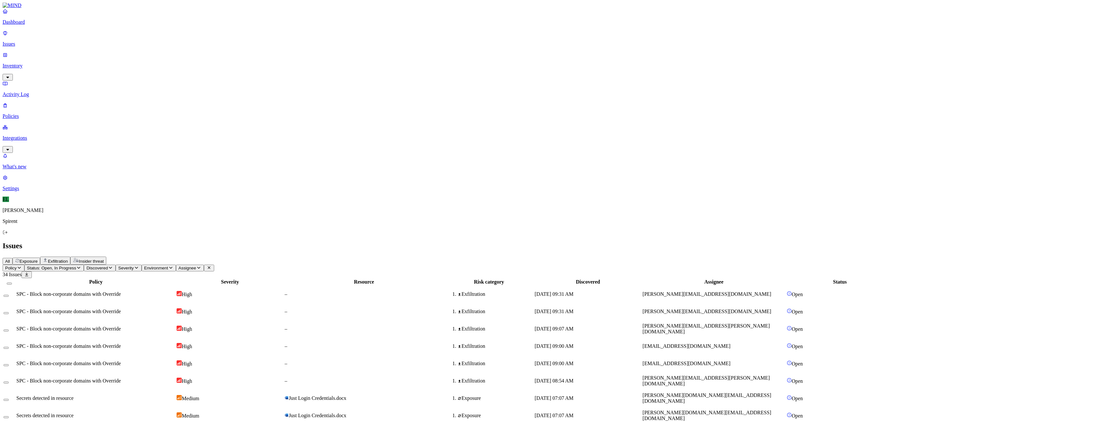
click at [9, 295] on button "Select row" at bounding box center [6, 296] width 5 height 2
click at [114, 293] on span "SPC - Block non-corporate domains with Override" at bounding box center [68, 295] width 104 height 5
click at [9, 314] on button "Select row" at bounding box center [6, 315] width 5 height 2
click at [97, 328] on span "SPC - Block non-corporate domains with Override" at bounding box center [68, 330] width 104 height 5
click at [38, 262] on button "Change status" at bounding box center [19, 266] width 38 height 8
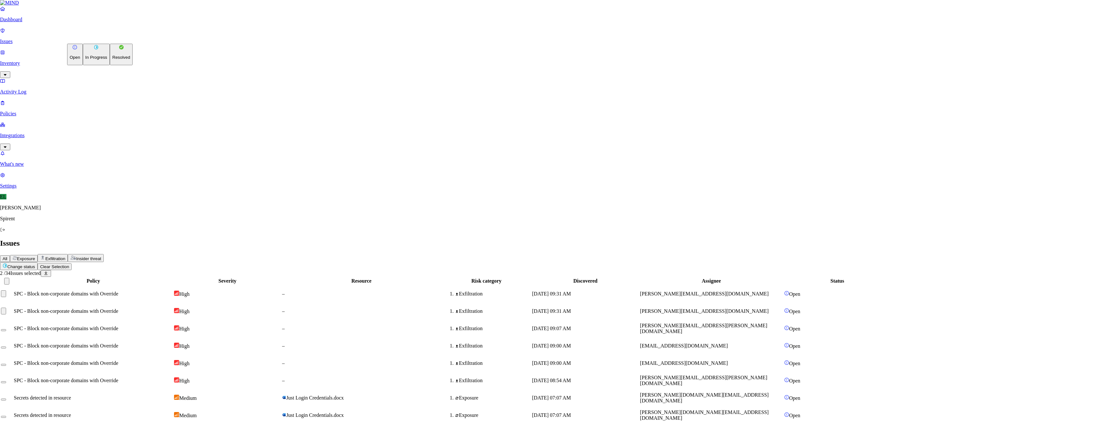
click at [110, 65] on button "Resolved" at bounding box center [121, 55] width 23 height 22
select select "Custom Reason"
type textarea "Not sensitive"
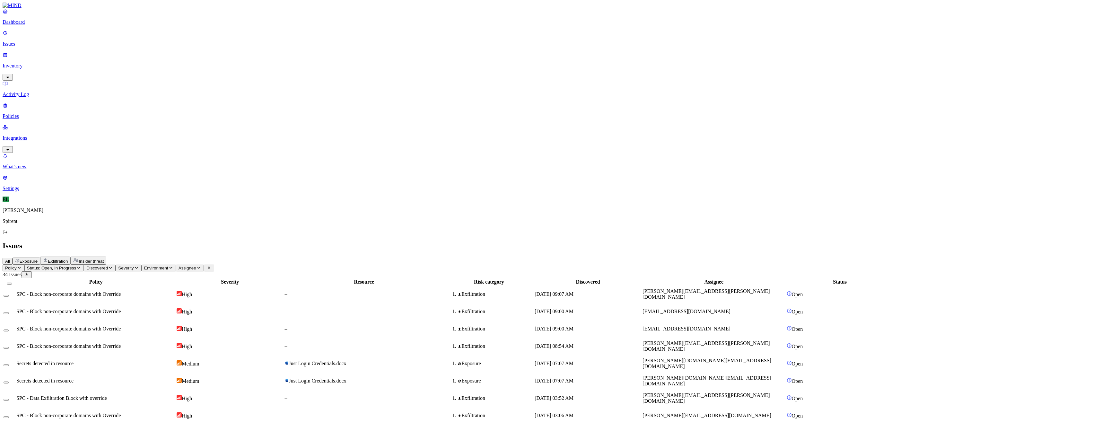
click at [9, 295] on button "Select row" at bounding box center [6, 296] width 5 height 2
click at [98, 37] on html "Dashboard Issues Inventory Activity Log Policies Integrations What's new 1 Sett…" at bounding box center [551, 417] width 1102 height 834
click at [110, 65] on button "Resolved" at bounding box center [121, 55] width 23 height 22
select select "Custom Reason"
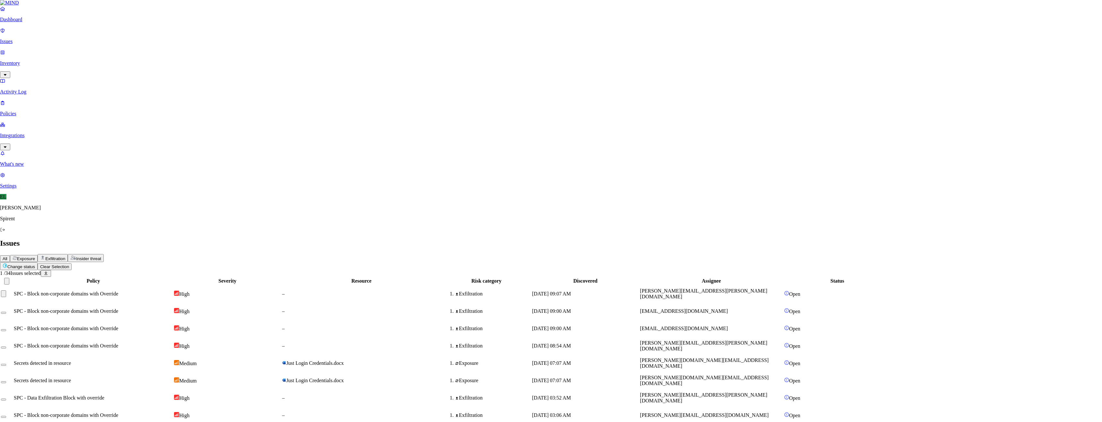
type textarea "Debug"
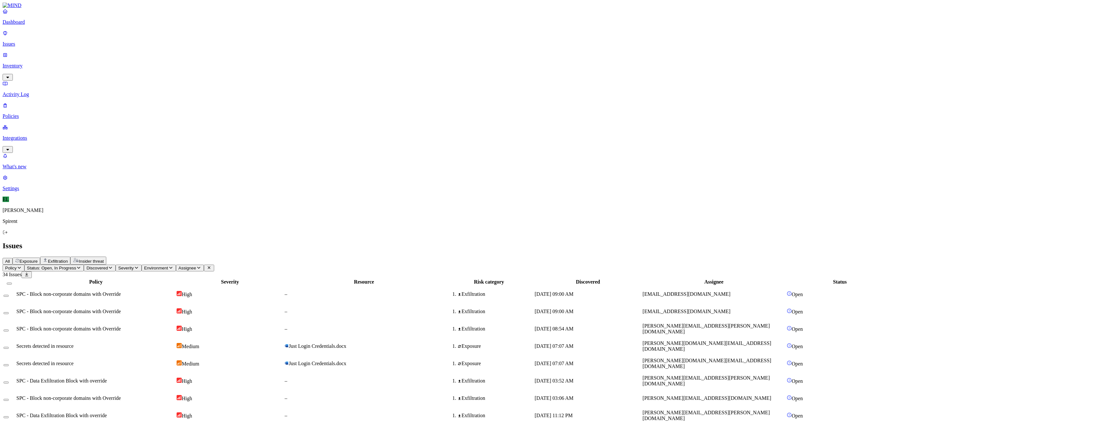
click at [9, 295] on button "Select row" at bounding box center [6, 296] width 5 height 2
click at [118, 288] on td "SPC - Block non-corporate domains with Override" at bounding box center [96, 296] width 160 height 17
click at [15, 311] on div at bounding box center [10, 314] width 12 height 6
click at [9, 314] on button "Select row" at bounding box center [6, 315] width 5 height 2
click at [98, 39] on html "Dashboard Issues Inventory Activity Log Policies Integrations What's new 1 Sett…" at bounding box center [551, 417] width 1102 height 834
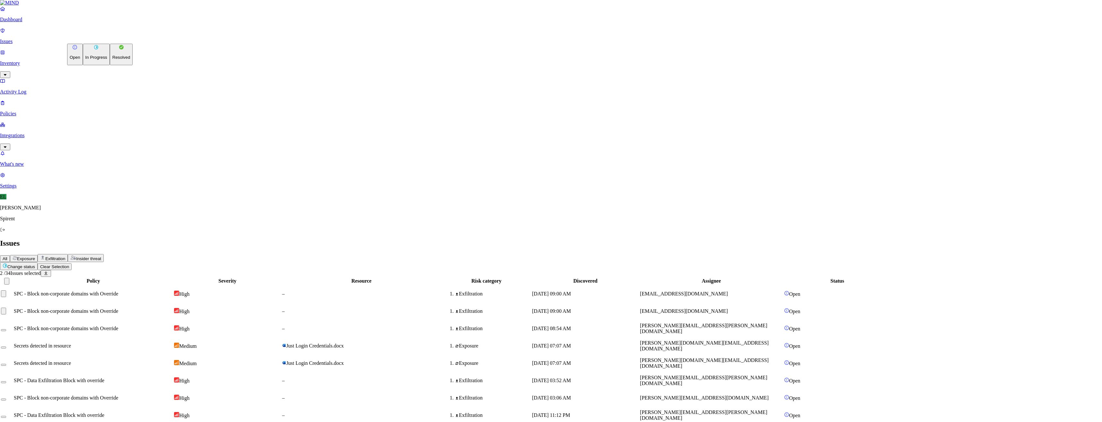
click at [110, 65] on button "Resolved" at bounding box center [121, 55] width 23 height 22
select select "Risk Accepted"
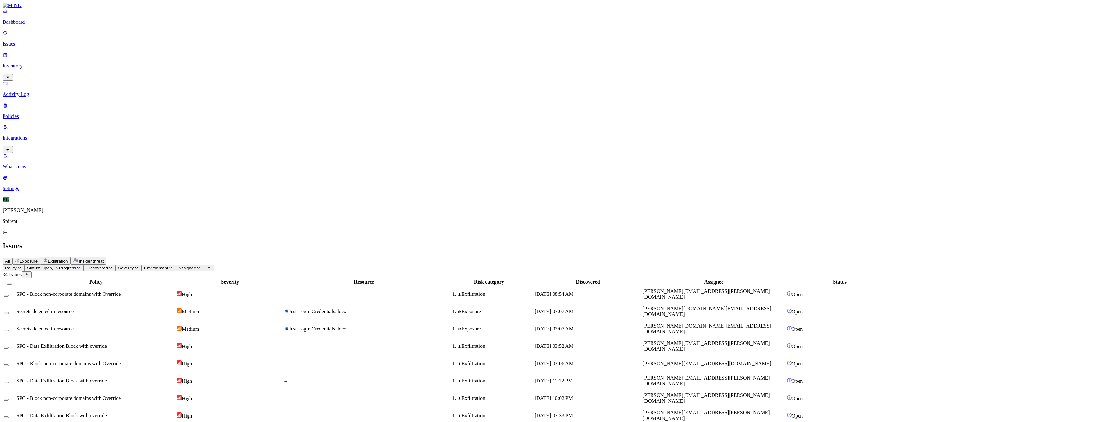
click at [125, 286] on td "SPC - Block non-corporate domains with Override" at bounding box center [96, 294] width 160 height 17
click at [9, 295] on button "Select row" at bounding box center [6, 296] width 5 height 2
click at [97, 38] on html "Dashboard Issues Inventory Activity Log Policies Integrations What's new 1 Sett…" at bounding box center [551, 408] width 1102 height 816
click at [110, 65] on button "Resolved" at bounding box center [121, 55] width 23 height 22
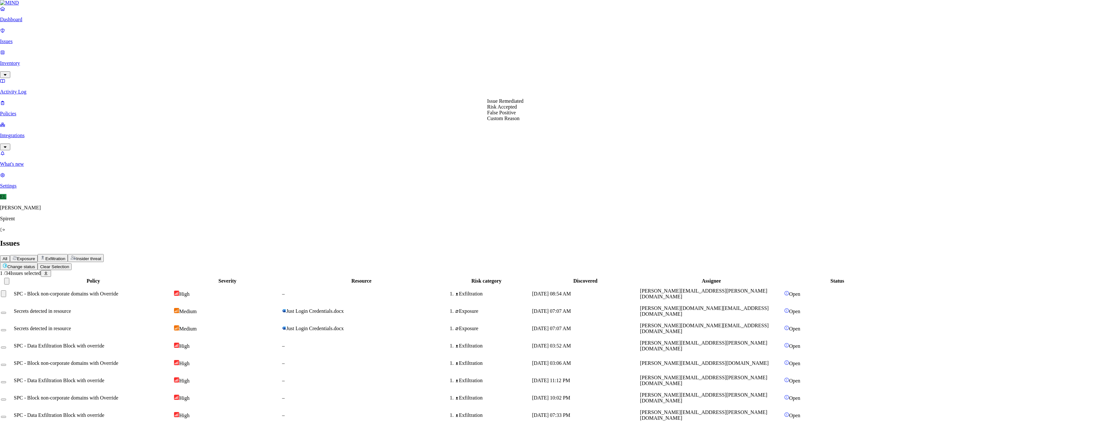
select select "Custom Reason"
type textarea "text"
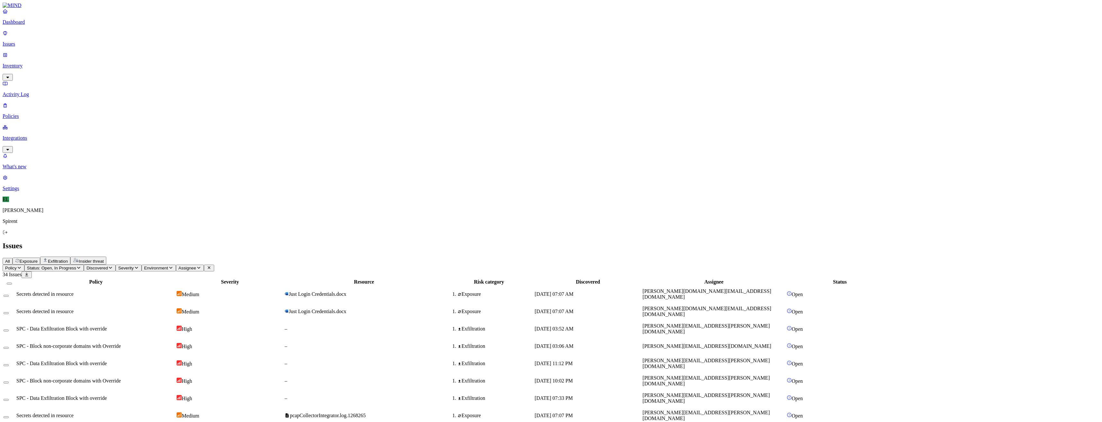
click at [74, 291] on span "Secrets detected in resource" at bounding box center [44, 293] width 57 height 5
